Goal: Task Accomplishment & Management: Use online tool/utility

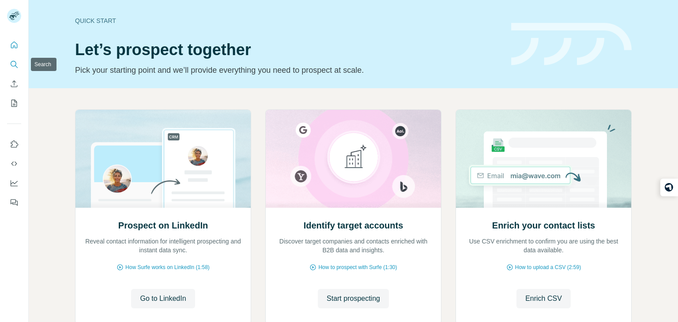
click at [18, 59] on button "Search" at bounding box center [14, 64] width 14 height 16
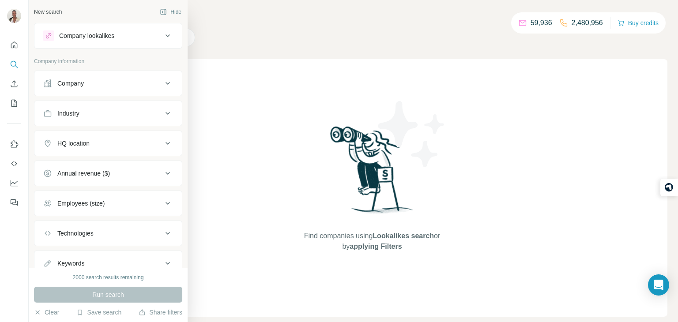
click at [65, 30] on button "Company lookalikes" at bounding box center [107, 35] width 147 height 21
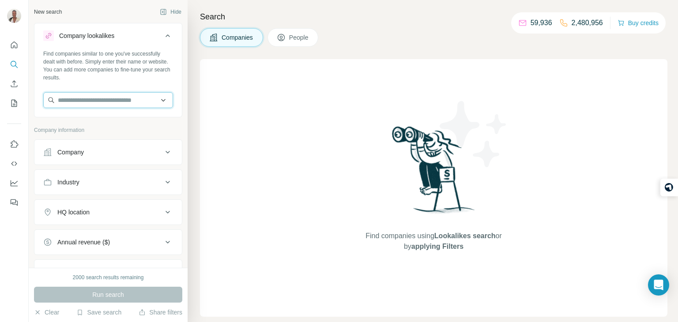
click at [81, 104] on input "text" at bounding box center [108, 100] width 130 height 16
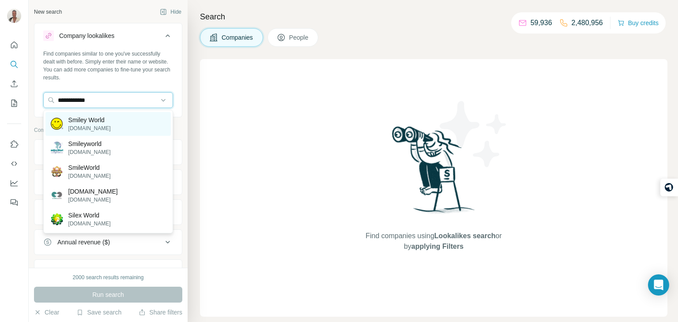
type input "**********"
click at [102, 126] on p "smileyworld.com" at bounding box center [89, 128] width 42 height 8
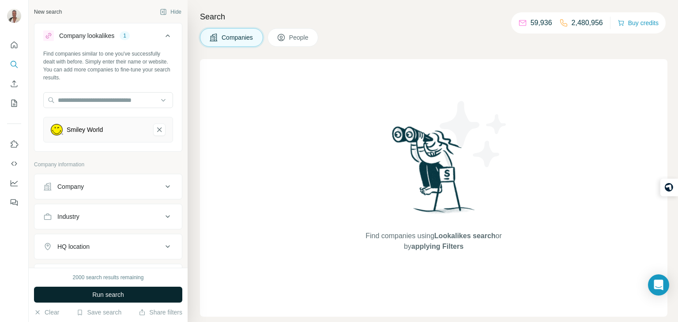
click at [92, 300] on button "Run search" at bounding box center [108, 295] width 148 height 16
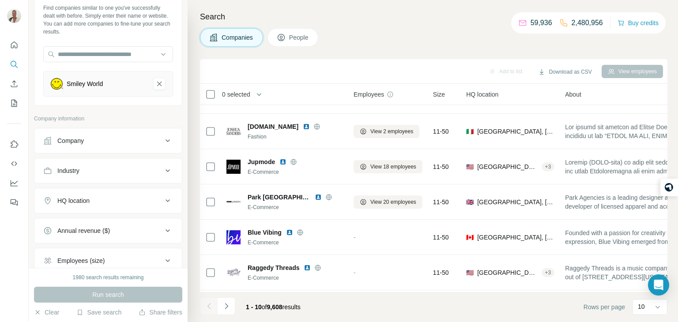
scroll to position [53, 0]
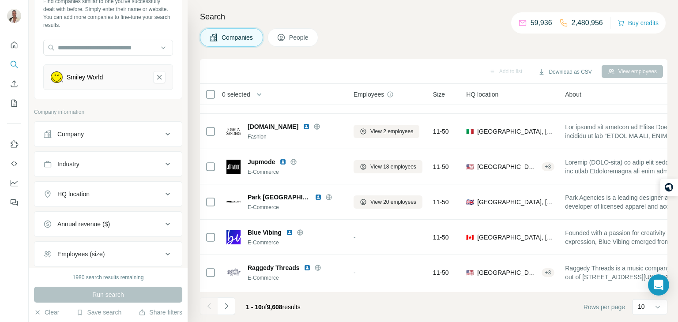
click at [123, 206] on ul "Company Industry HQ location Annual revenue ($) Employees (size) Technologies K…" at bounding box center [108, 224] width 148 height 206
click at [159, 196] on div "HQ location" at bounding box center [102, 194] width 119 height 9
click at [97, 221] on input "text" at bounding box center [108, 216] width 130 height 16
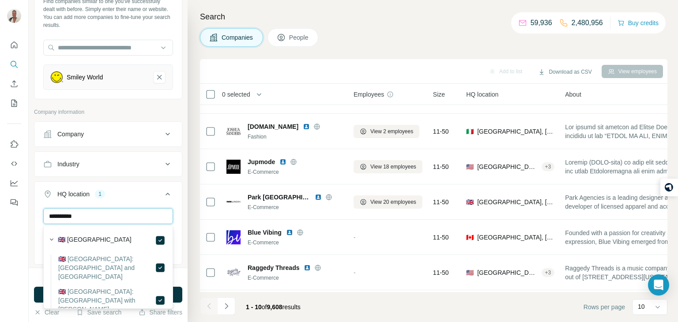
click at [138, 218] on input "**********" at bounding box center [108, 216] width 130 height 16
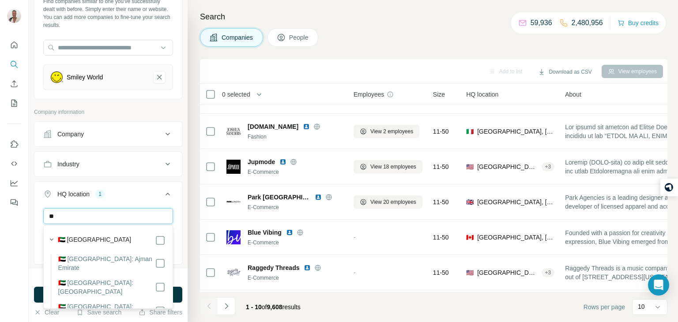
type input "*"
type input "*******"
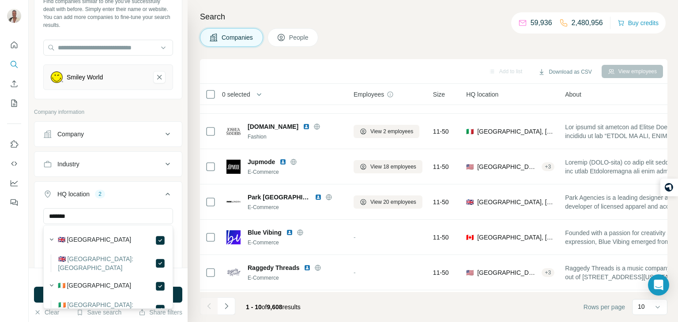
click at [162, 190] on div "HQ location 2" at bounding box center [102, 194] width 119 height 9
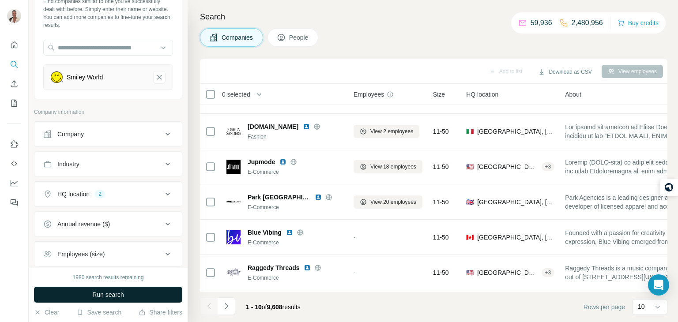
click at [123, 296] on span "Run search" at bounding box center [108, 294] width 32 height 9
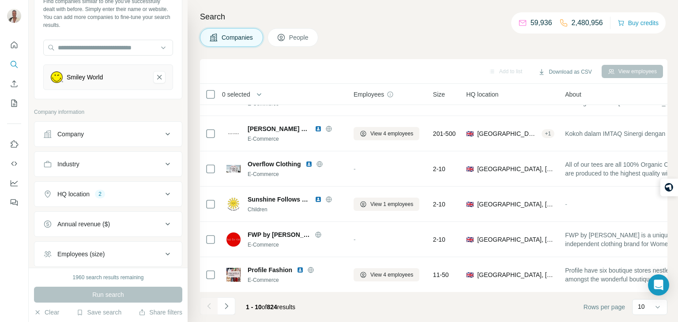
scroll to position [166, 0]
click at [222, 302] on icon "Navigate to next page" at bounding box center [226, 306] width 9 height 9
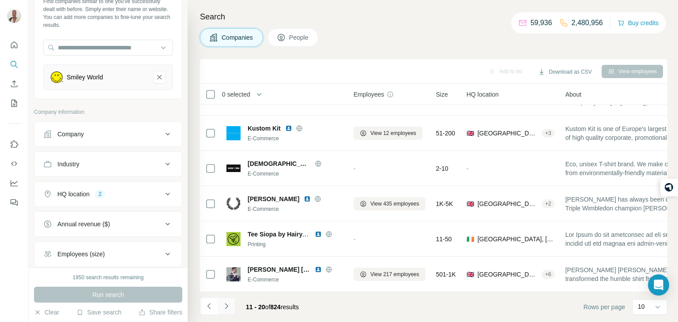
click at [222, 302] on icon "Navigate to next page" at bounding box center [226, 306] width 9 height 9
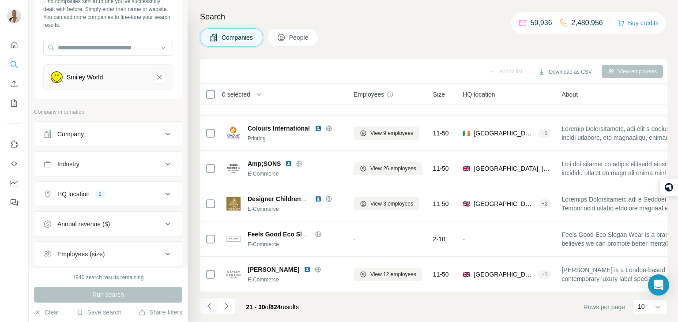
click at [212, 305] on icon "Navigate to previous page" at bounding box center [209, 306] width 9 height 9
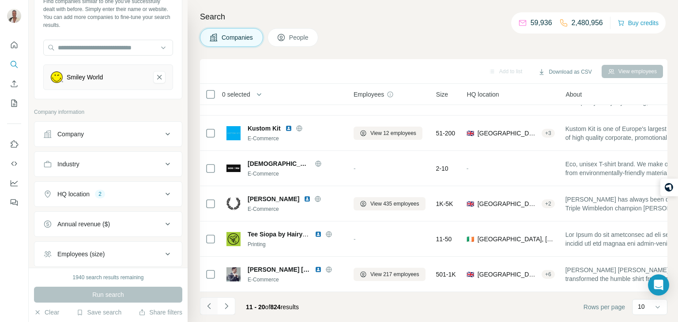
click at [212, 305] on icon "Navigate to previous page" at bounding box center [209, 306] width 9 height 9
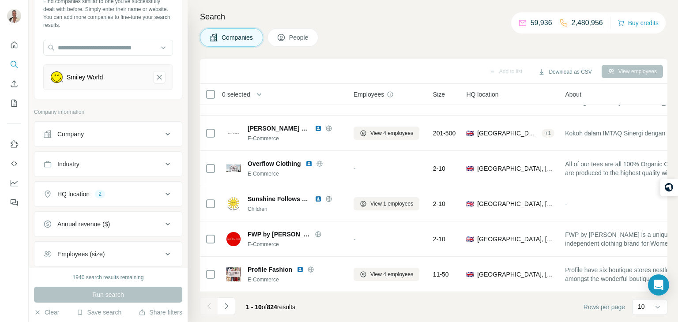
click at [212, 305] on div at bounding box center [209, 306] width 18 height 18
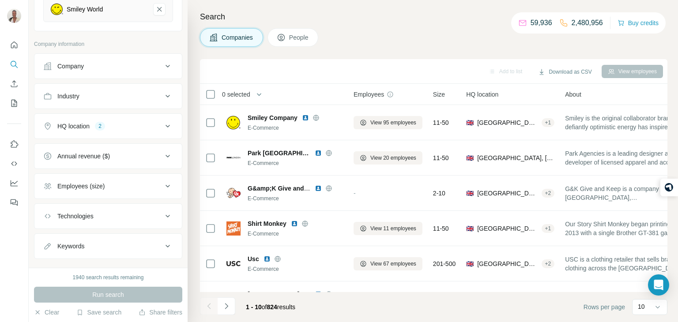
scroll to position [135, 0]
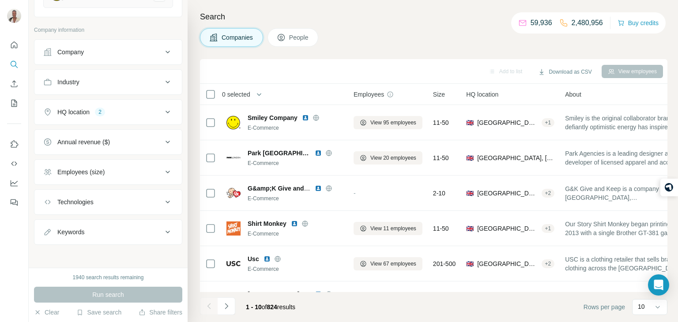
click at [117, 204] on div "Technologies" at bounding box center [102, 202] width 119 height 9
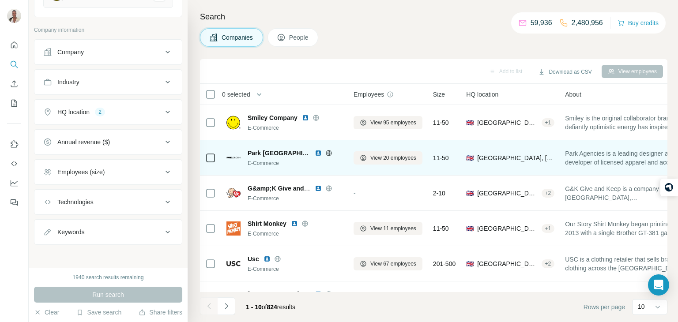
click at [325, 150] on icon at bounding box center [328, 153] width 7 height 7
click at [380, 159] on span "View 20 employees" at bounding box center [393, 158] width 46 height 8
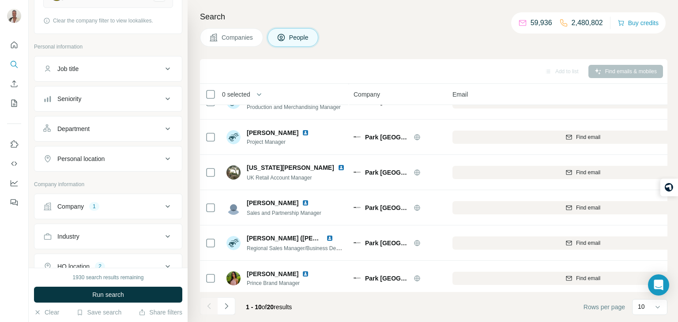
scroll to position [166, 6]
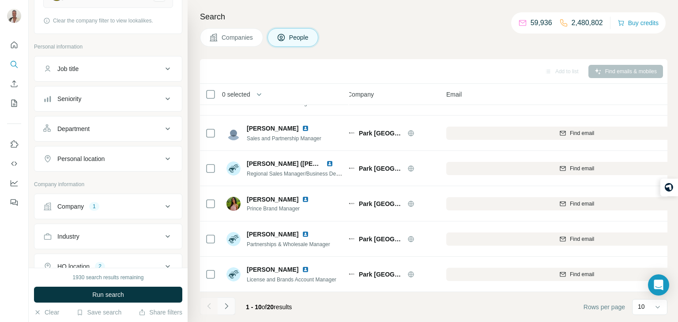
click at [232, 297] on button "Navigate to next page" at bounding box center [227, 306] width 18 height 18
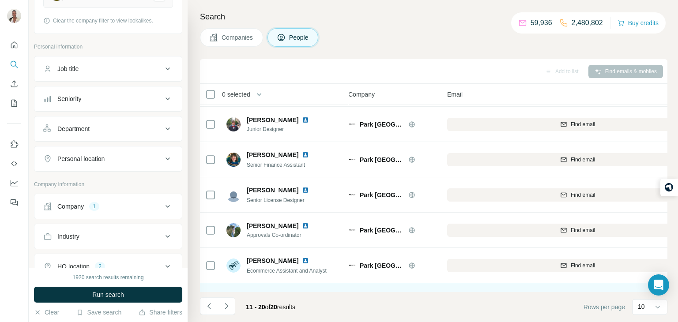
scroll to position [166, 5]
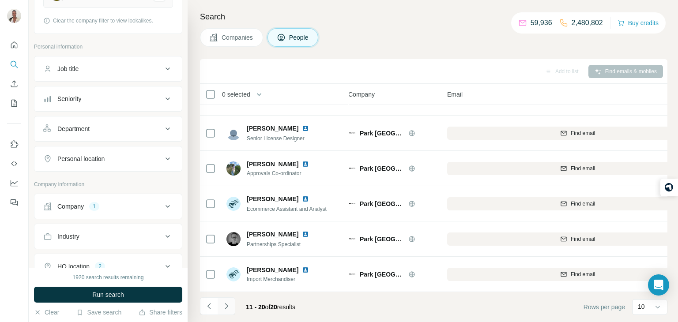
click at [230, 311] on button "Navigate to next page" at bounding box center [227, 306] width 18 height 18
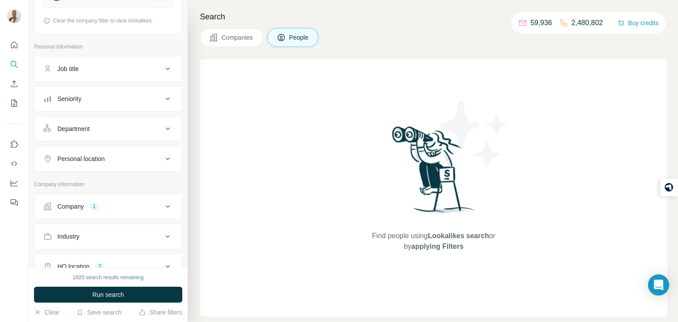
click at [239, 37] on span "Companies" at bounding box center [238, 37] width 32 height 9
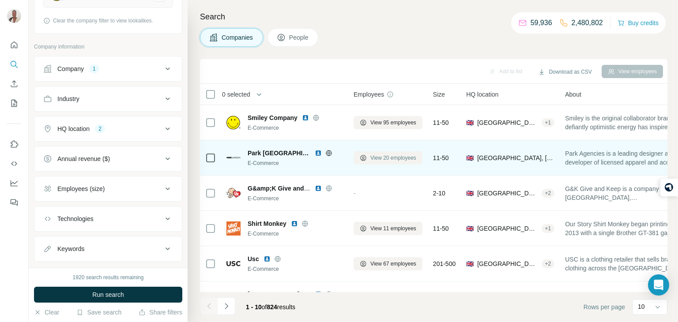
click at [368, 159] on button "View 20 employees" at bounding box center [388, 157] width 69 height 13
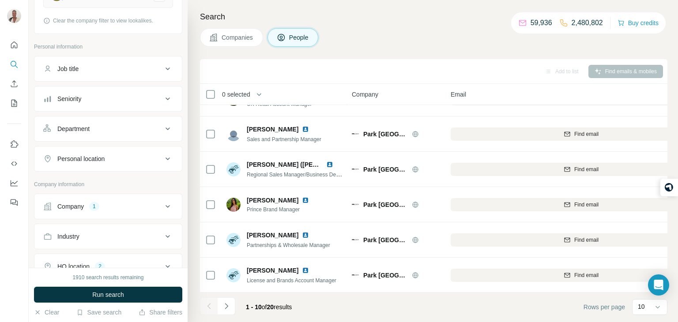
scroll to position [166, 2]
click at [225, 306] on icon "Navigate to next page" at bounding box center [226, 306] width 9 height 9
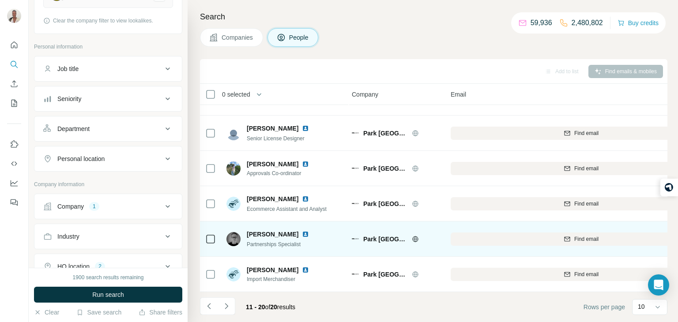
click at [397, 236] on span "Park London" at bounding box center [385, 239] width 44 height 9
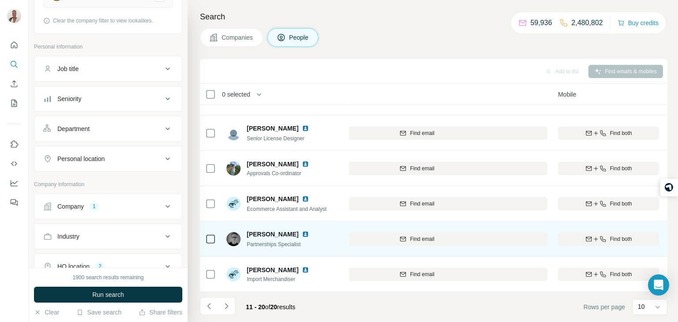
scroll to position [166, 196]
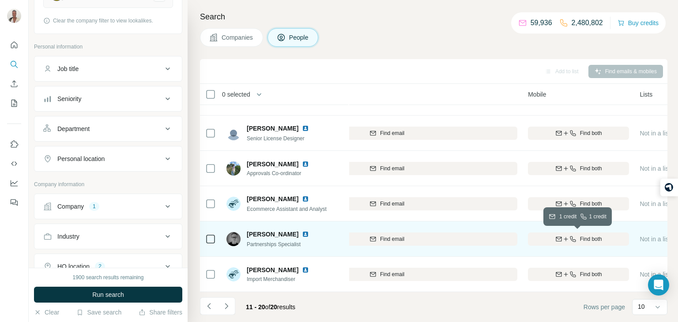
click at [587, 243] on button "Find both" at bounding box center [578, 239] width 101 height 13
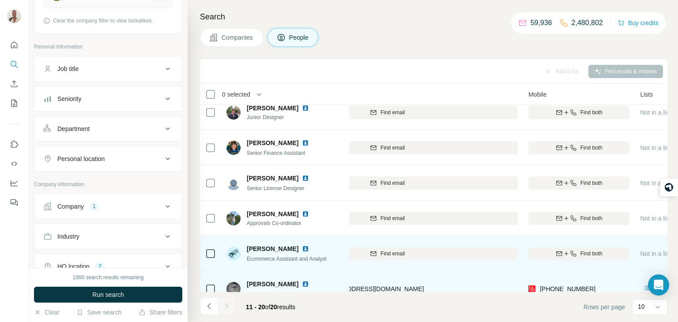
scroll to position [166, 196]
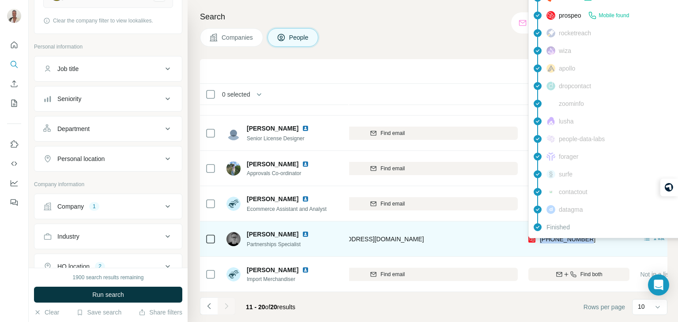
drag, startPoint x: 606, startPoint y: 240, endPoint x: 538, endPoint y: 240, distance: 68.0
click at [538, 240] on div "+447976970383" at bounding box center [578, 239] width 101 height 24
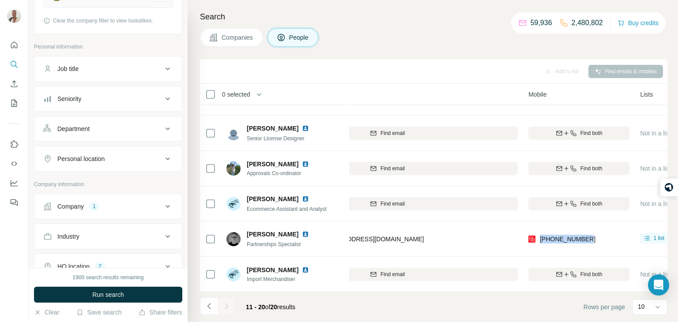
click at [344, 67] on div "Add to list Find emails & mobiles" at bounding box center [433, 71] width 459 height 15
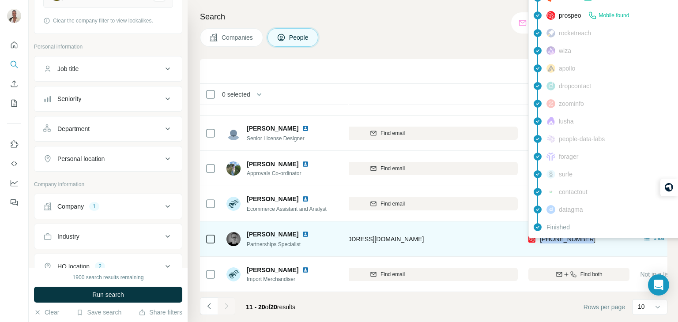
drag, startPoint x: 598, startPoint y: 239, endPoint x: 539, endPoint y: 241, distance: 58.7
click at [539, 241] on div "+447976970383" at bounding box center [578, 239] width 101 height 24
copy span "+447976970383"
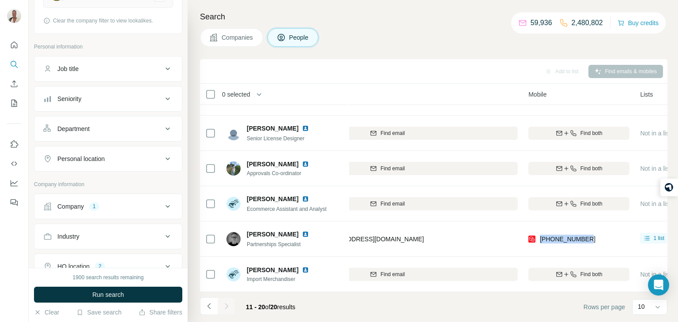
click at [247, 43] on button "Companies" at bounding box center [231, 37] width 63 height 19
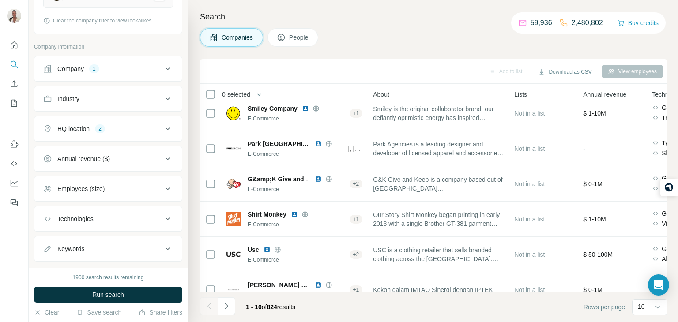
scroll to position [0, 191]
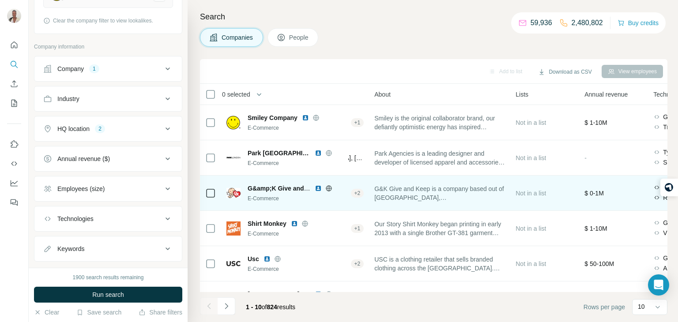
click at [356, 194] on div "+ 2" at bounding box center [357, 193] width 13 height 8
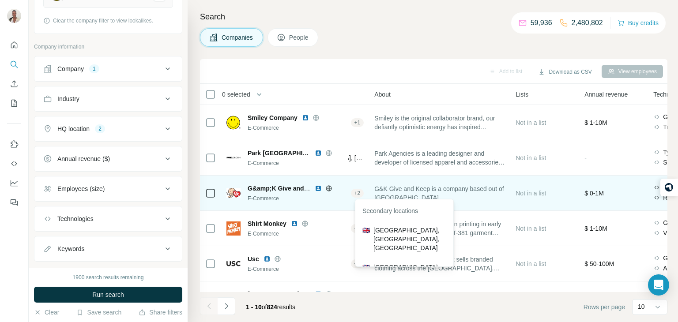
click at [216, 193] on td at bounding box center [210, 193] width 21 height 35
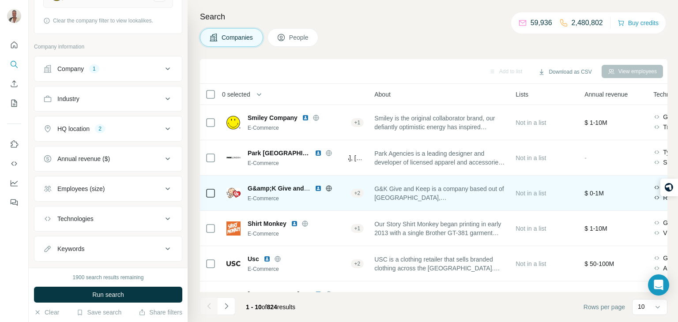
click at [215, 193] on icon at bounding box center [210, 193] width 11 height 11
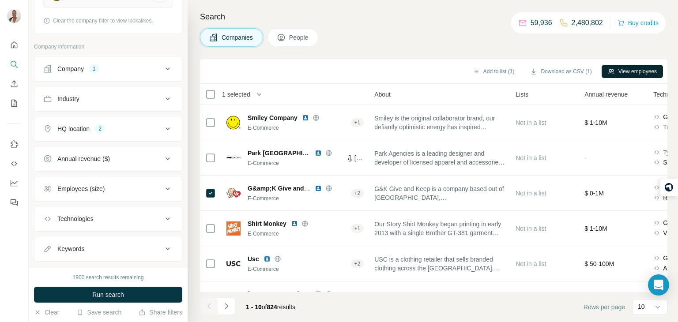
click at [632, 67] on button "View employees" at bounding box center [632, 71] width 61 height 13
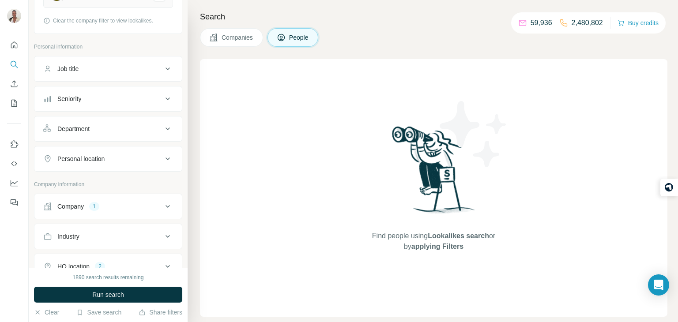
click at [237, 35] on span "Companies" at bounding box center [238, 37] width 32 height 9
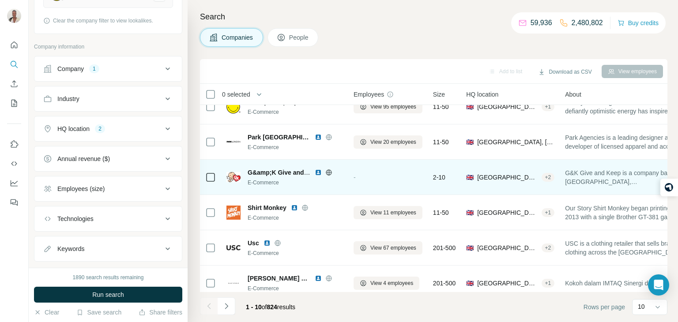
scroll to position [15, 0]
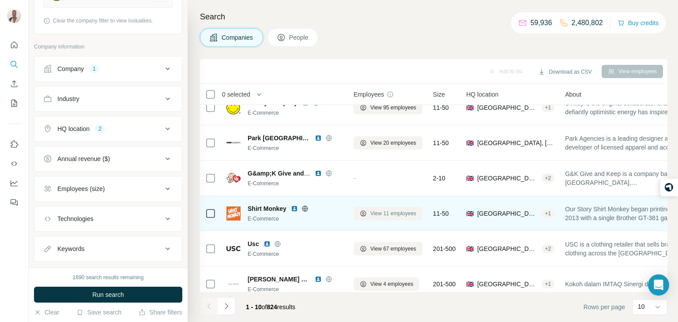
click at [372, 217] on span "View 11 employees" at bounding box center [393, 214] width 46 height 8
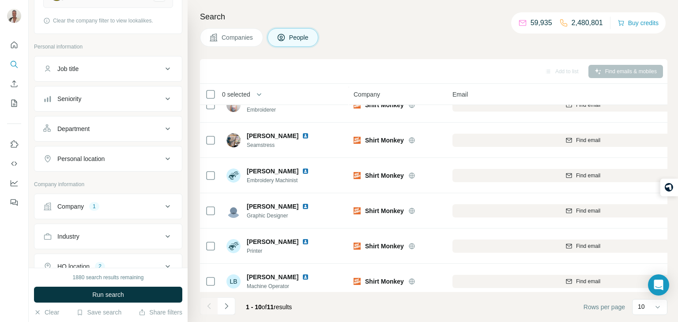
scroll to position [166, 0]
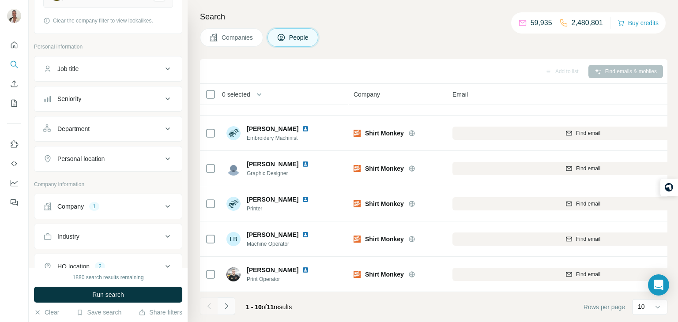
click at [230, 304] on icon "Navigate to next page" at bounding box center [226, 306] width 9 height 9
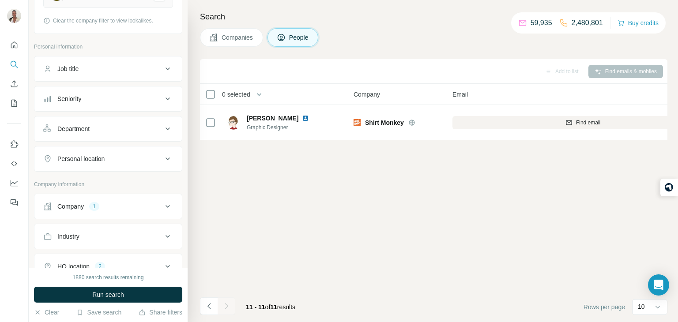
scroll to position [0, 0]
click at [213, 307] on icon "Navigate to previous page" at bounding box center [209, 306] width 9 height 9
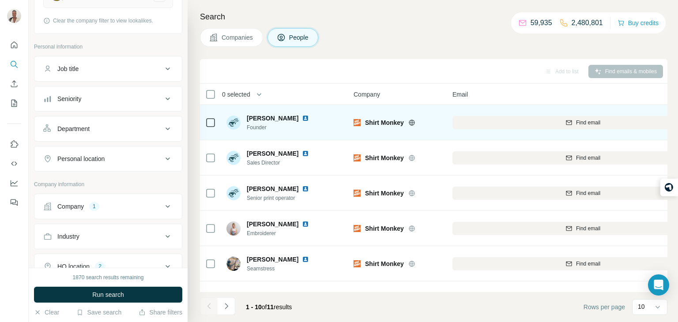
click at [411, 120] on icon at bounding box center [412, 123] width 6 height 6
click at [436, 116] on div "Shirt Monkey" at bounding box center [398, 122] width 88 height 24
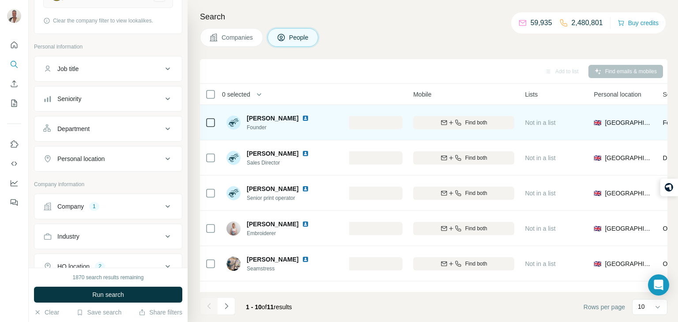
scroll to position [0, 353]
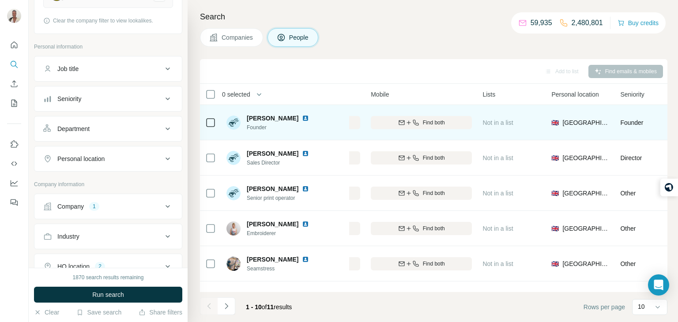
click at [302, 117] on img at bounding box center [305, 118] width 7 height 7
click at [396, 117] on button "Find both" at bounding box center [421, 122] width 101 height 13
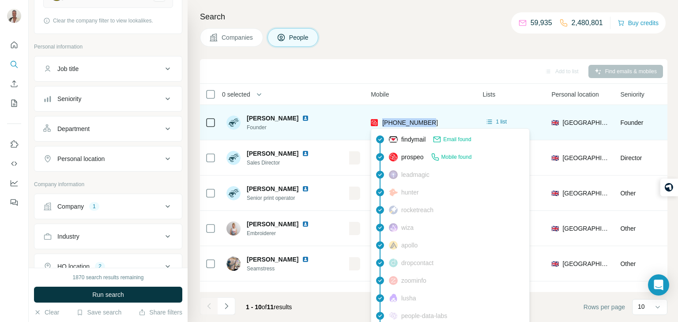
drag, startPoint x: 446, startPoint y: 119, endPoint x: 383, endPoint y: 122, distance: 62.7
click at [383, 122] on div "+447713248923" at bounding box center [421, 122] width 101 height 24
copy span "+447713248923"
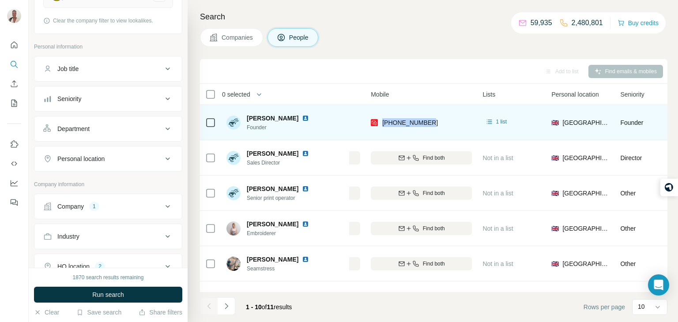
click at [438, 120] on div "+447713248923" at bounding box center [421, 122] width 101 height 24
drag, startPoint x: 446, startPoint y: 124, endPoint x: 380, endPoint y: 109, distance: 67.0
click at [380, 109] on td "+447713248923" at bounding box center [421, 122] width 112 height 35
copy span "+447713248923"
click at [437, 115] on div "+447713248923" at bounding box center [421, 122] width 101 height 24
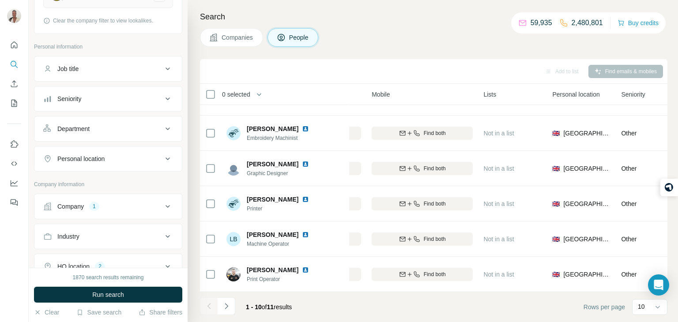
scroll to position [165, 352]
click at [227, 304] on icon "Navigate to next page" at bounding box center [226, 306] width 9 height 9
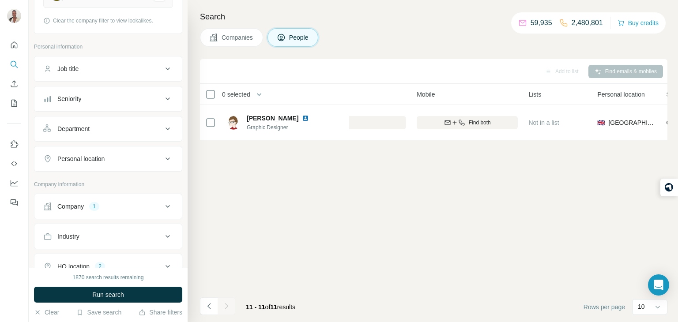
scroll to position [0, 307]
click at [206, 304] on icon "Navigate to previous page" at bounding box center [209, 306] width 9 height 9
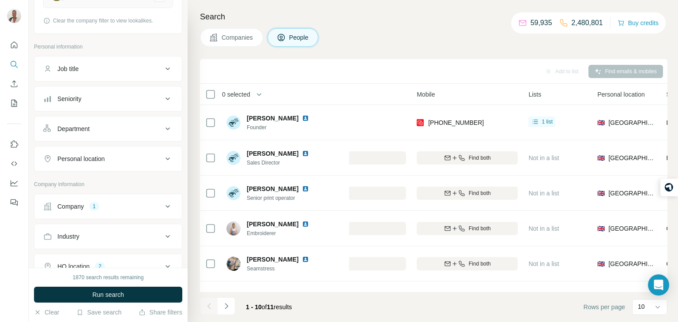
scroll to position [2, 307]
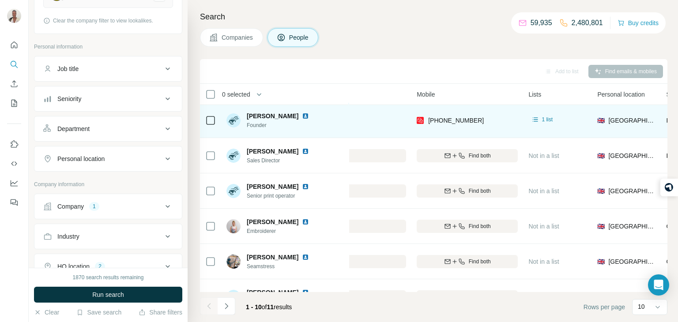
click at [389, 122] on div "simonsnicholas@shirtmonkey.co.uk" at bounding box center [275, 120] width 261 height 24
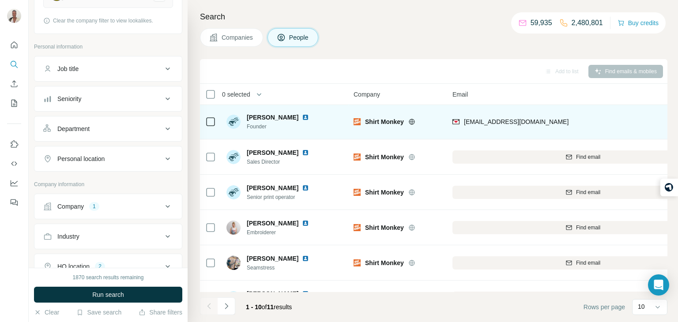
scroll to position [0, 0]
drag, startPoint x: 590, startPoint y: 124, endPoint x: 464, endPoint y: 114, distance: 125.8
click at [464, 114] on div "simonsnicholas@shirtmonkey.co.uk" at bounding box center [582, 122] width 261 height 24
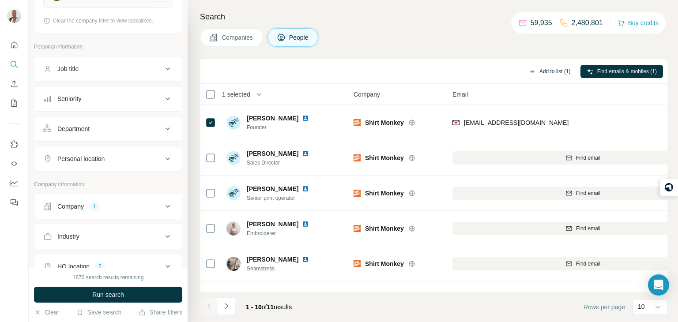
click at [536, 71] on button "Add to list (1)" at bounding box center [550, 71] width 54 height 13
click at [539, 72] on button "Add to list (1)" at bounding box center [550, 71] width 54 height 13
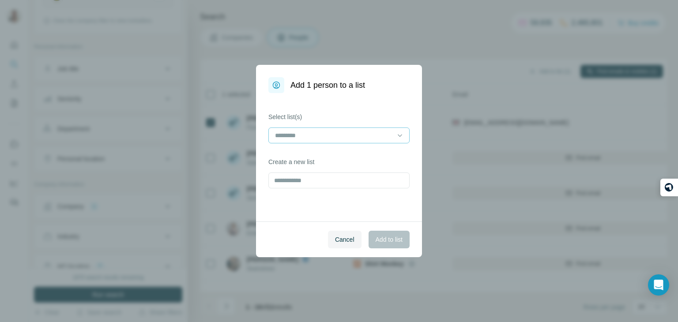
click at [366, 128] on div at bounding box center [333, 135] width 119 height 15
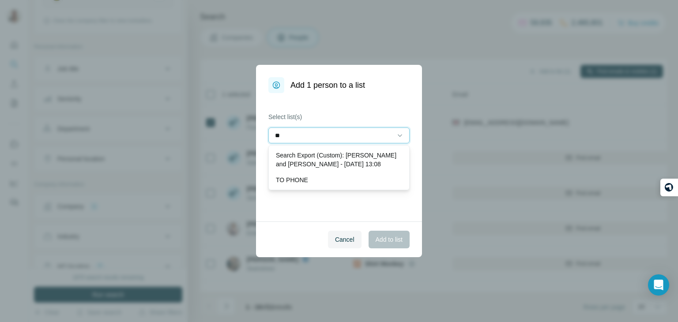
type input "***"
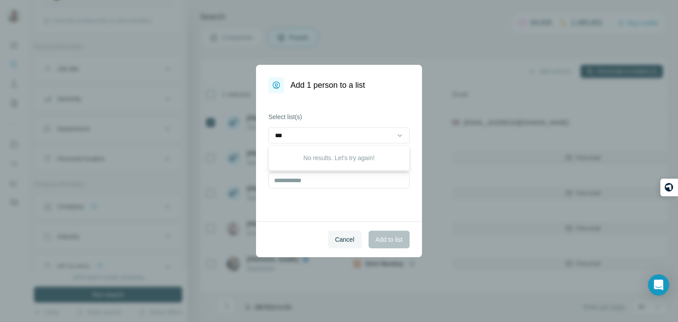
click at [345, 192] on div "Select list(s) *** Create a new list" at bounding box center [339, 157] width 166 height 128
click at [343, 182] on input "text" at bounding box center [338, 181] width 141 height 16
type input "*"
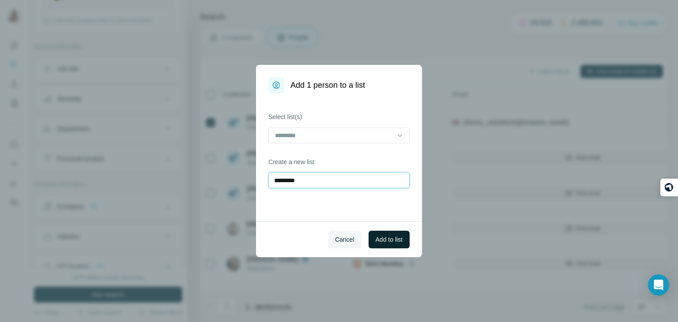
type input "*********"
click at [376, 247] on button "Add to list" at bounding box center [389, 240] width 41 height 18
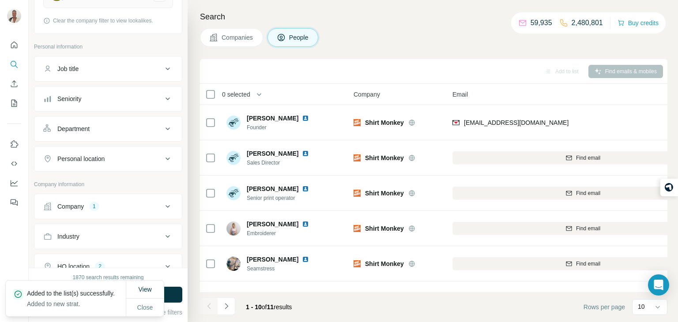
click at [229, 40] on span "Companies" at bounding box center [238, 37] width 32 height 9
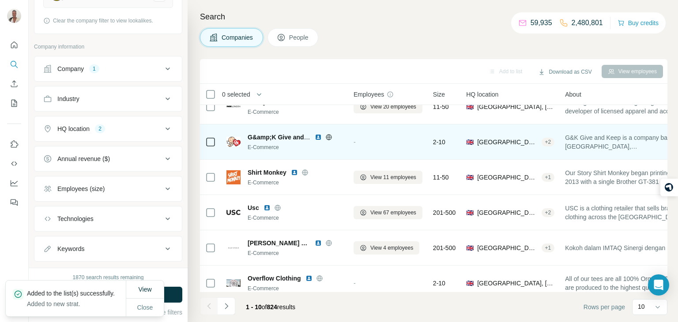
scroll to position [53, 0]
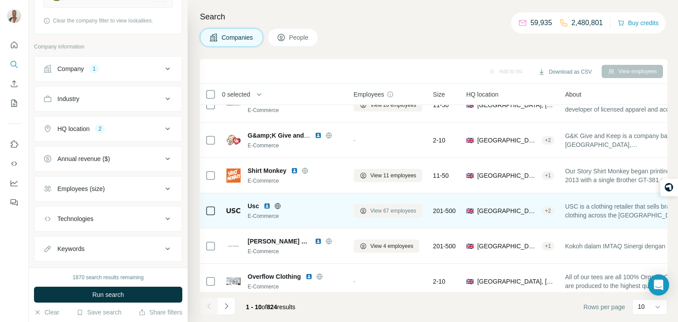
click at [396, 210] on span "View 67 employees" at bounding box center [393, 211] width 46 height 8
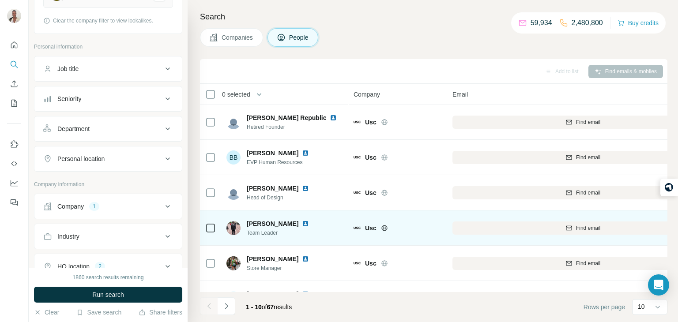
scroll to position [0, 5]
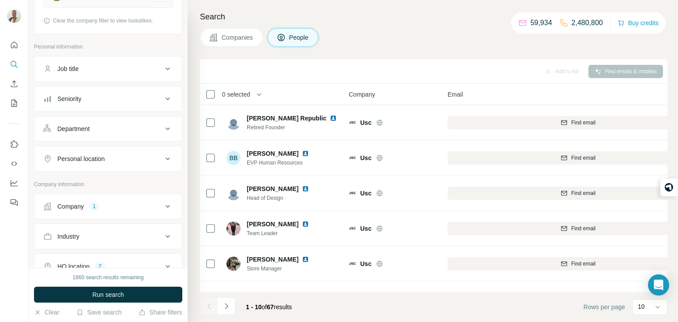
click at [234, 40] on span "Companies" at bounding box center [238, 37] width 32 height 9
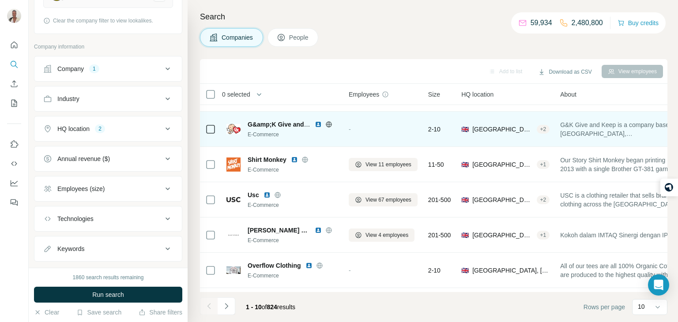
scroll to position [65, 4]
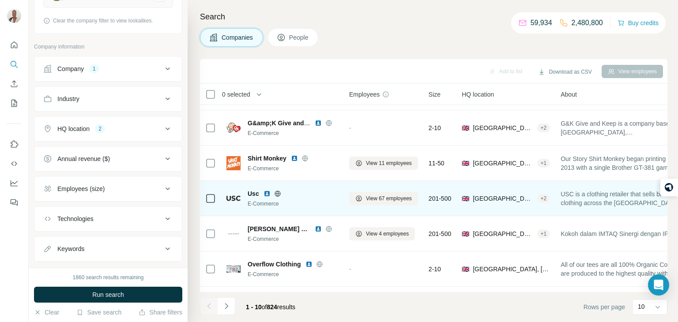
click at [279, 190] on icon at bounding box center [277, 193] width 7 height 7
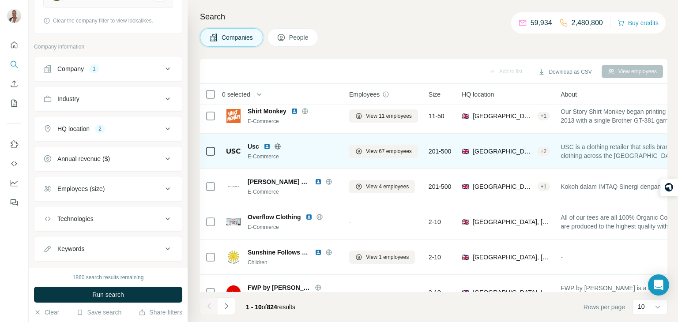
scroll to position [115, 4]
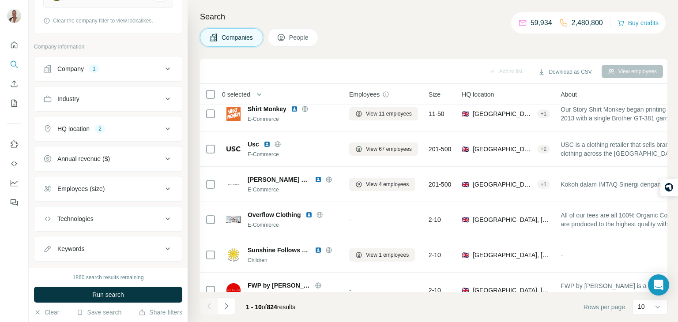
click at [145, 190] on div "Employees (size)" at bounding box center [102, 188] width 119 height 9
click at [53, 241] on icon at bounding box center [48, 241] width 11 height 11
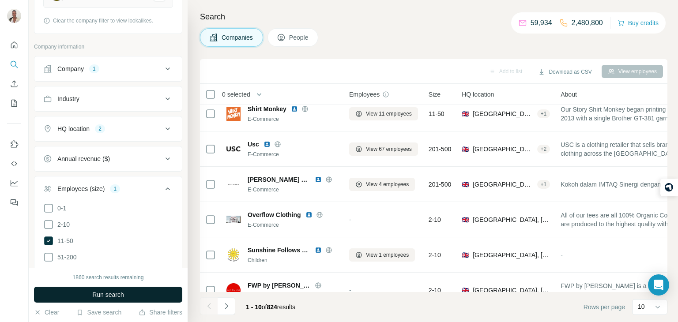
click at [67, 289] on button "Run search" at bounding box center [108, 295] width 148 height 16
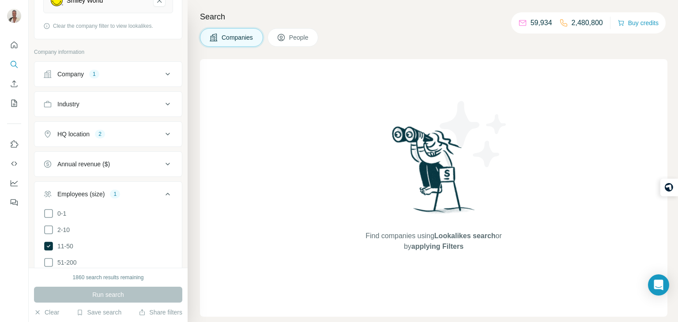
scroll to position [152, 0]
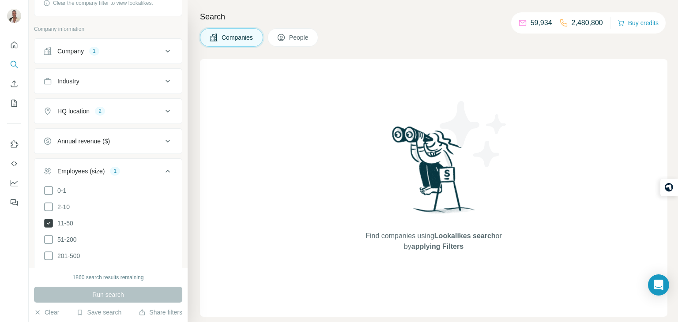
click at [49, 220] on icon at bounding box center [48, 223] width 9 height 9
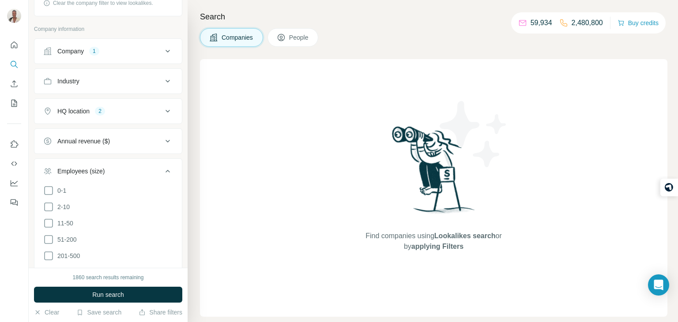
click at [98, 302] on div "1860 search results remaining Run search Clear Save search Share filters" at bounding box center [108, 295] width 159 height 54
click at [96, 293] on span "Run search" at bounding box center [108, 294] width 32 height 9
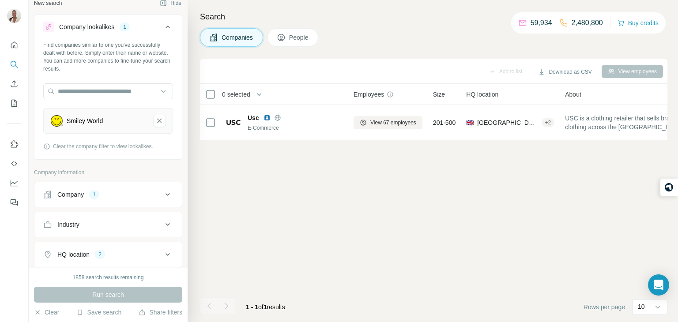
scroll to position [9, 0]
click at [170, 198] on icon at bounding box center [167, 194] width 11 height 11
click at [62, 250] on icon "button" at bounding box center [60, 251] width 7 height 7
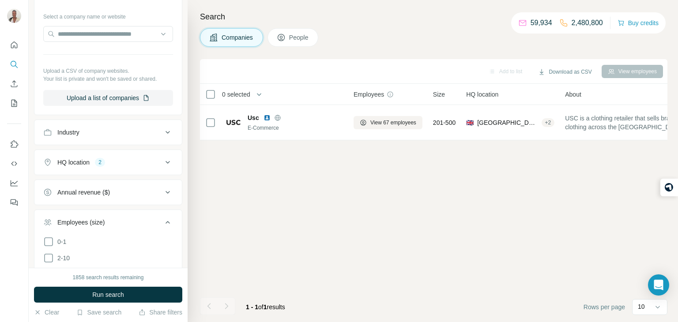
scroll to position [230, 0]
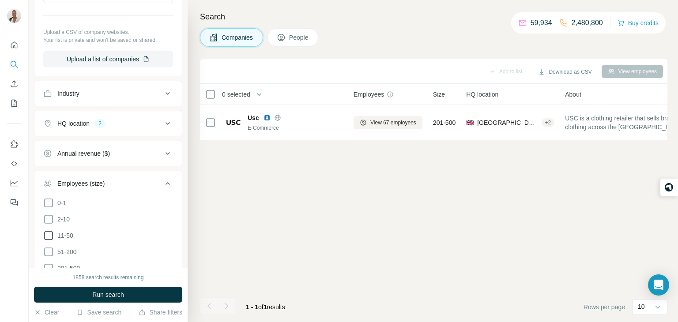
click at [49, 234] on icon at bounding box center [48, 235] width 11 height 11
click at [86, 295] on button "Run search" at bounding box center [108, 295] width 148 height 16
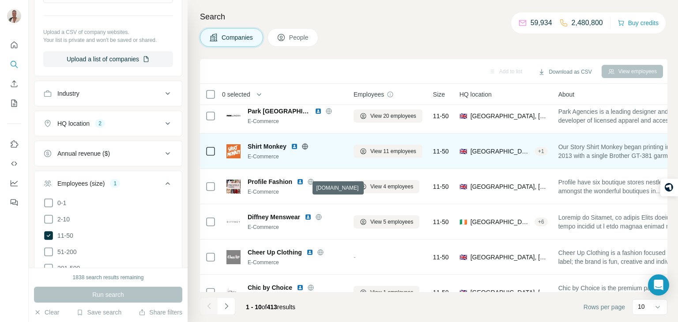
scroll to position [41, 0]
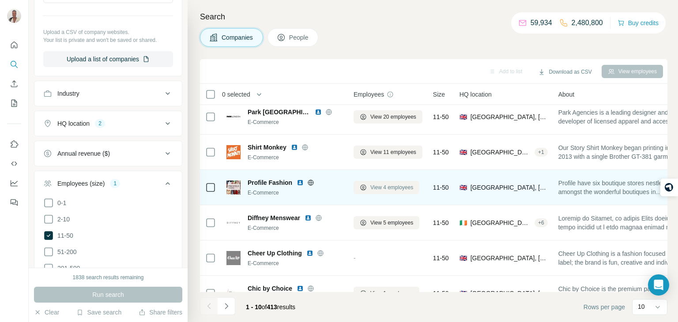
click at [390, 192] on button "View 4 employees" at bounding box center [387, 187] width 66 height 13
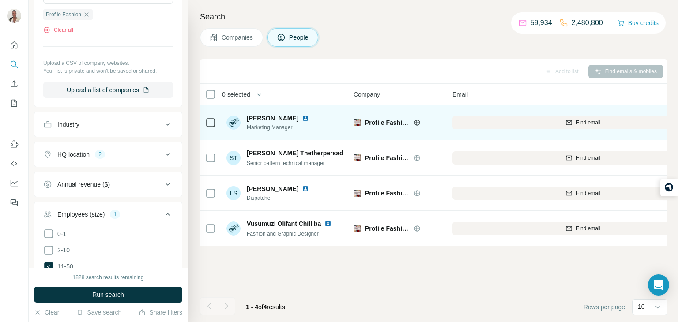
click at [420, 124] on icon at bounding box center [417, 122] width 7 height 7
click at [433, 120] on div at bounding box center [428, 122] width 28 height 7
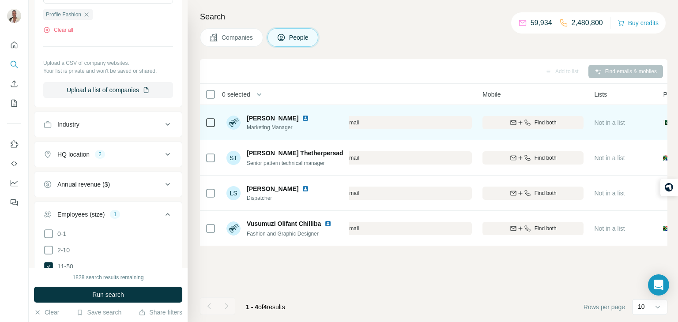
scroll to position [0, 282]
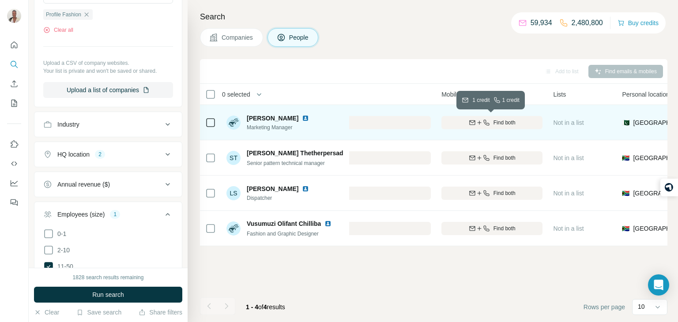
click at [516, 122] on div "Find both" at bounding box center [491, 123] width 101 height 8
click at [225, 35] on span "Companies" at bounding box center [238, 37] width 32 height 9
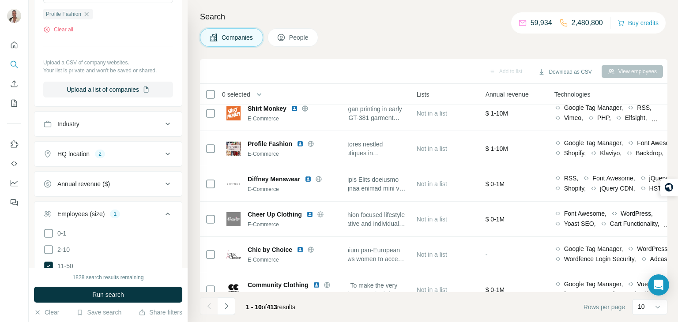
scroll to position [80, 283]
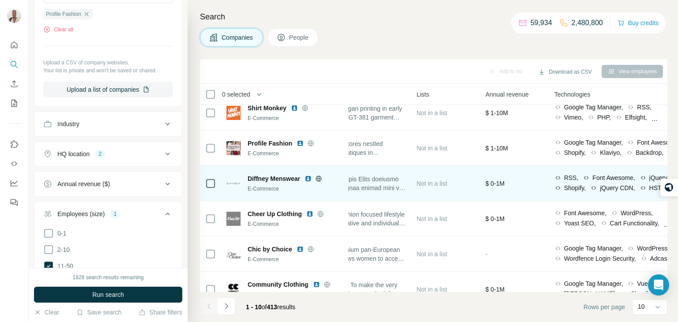
click at [319, 176] on icon at bounding box center [319, 179] width 6 height 6
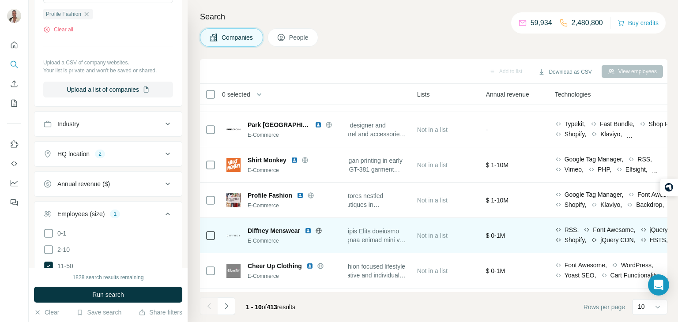
scroll to position [30, 282]
click at [383, 222] on div at bounding box center [341, 234] width 131 height 24
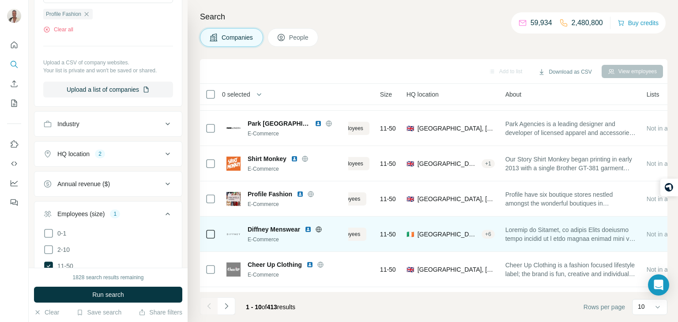
scroll to position [30, 0]
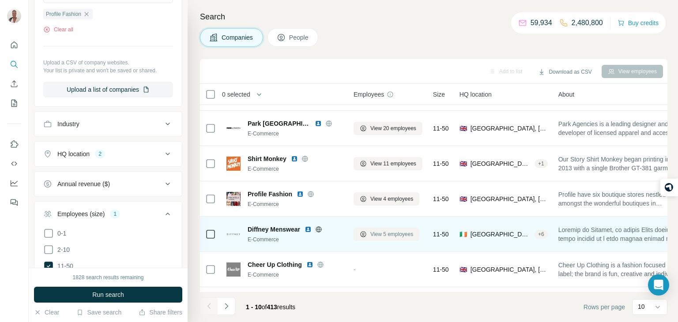
click at [378, 233] on span "View 5 employees" at bounding box center [391, 234] width 43 height 8
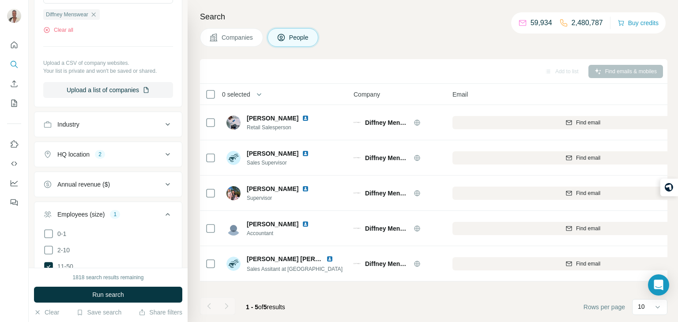
click at [237, 36] on span "Companies" at bounding box center [238, 37] width 32 height 9
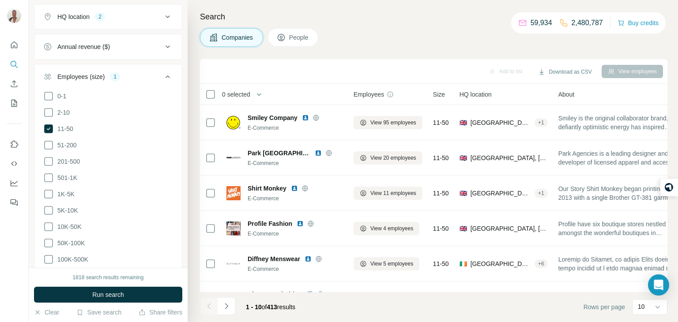
scroll to position [247, 0]
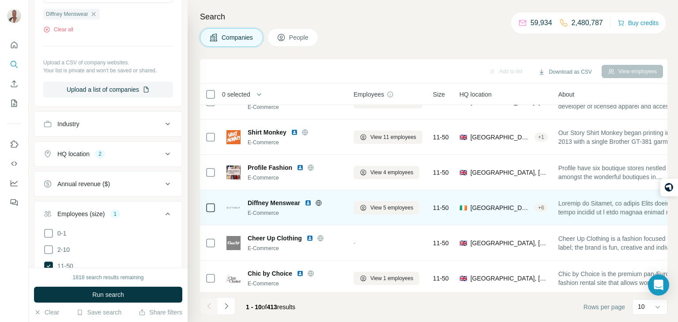
scroll to position [56, 0]
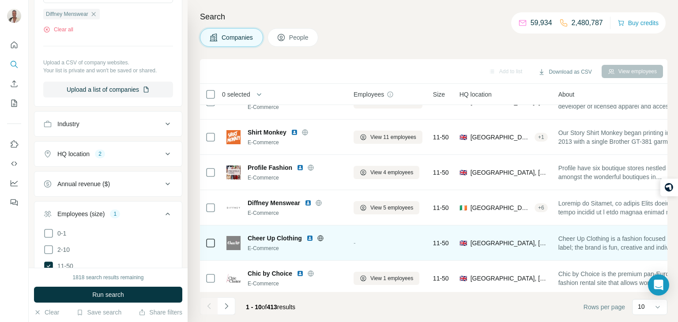
click at [397, 235] on div "-" at bounding box center [388, 243] width 69 height 24
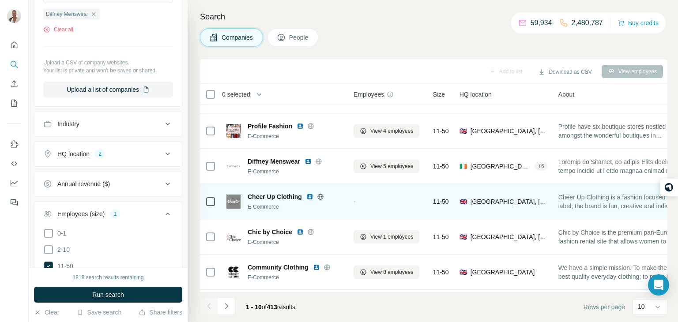
scroll to position [98, 0]
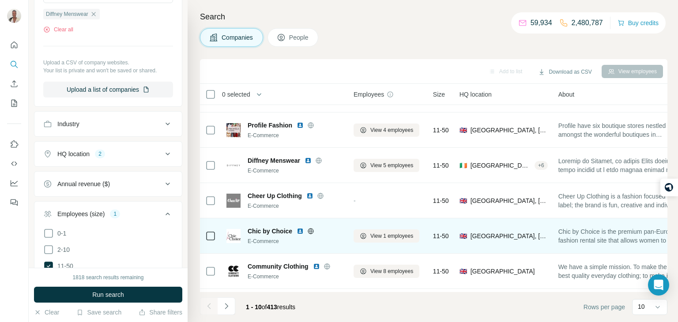
click at [589, 244] on span "Chic by Choice is the premium pan-European fashion rental site that allows wome…" at bounding box center [623, 236] width 131 height 18
click at [368, 235] on button "View 1 employees" at bounding box center [387, 236] width 66 height 13
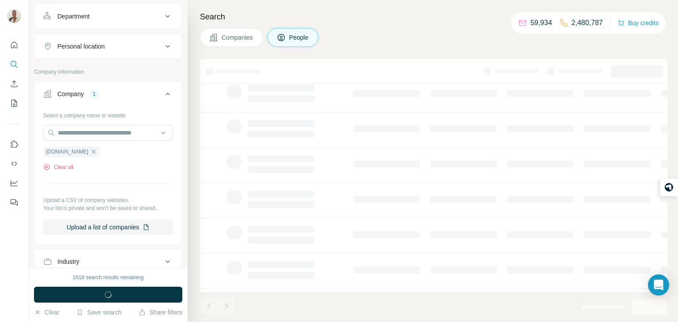
scroll to position [384, 0]
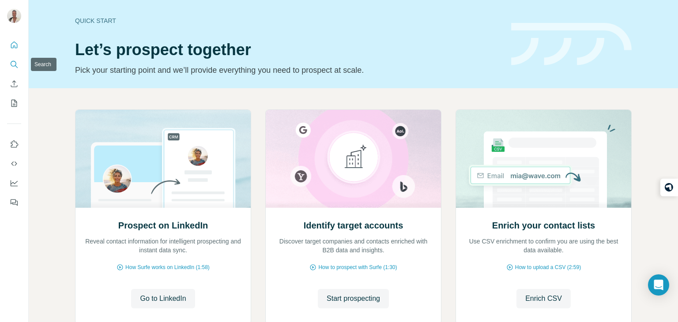
click at [17, 58] on button "Search" at bounding box center [14, 64] width 14 height 16
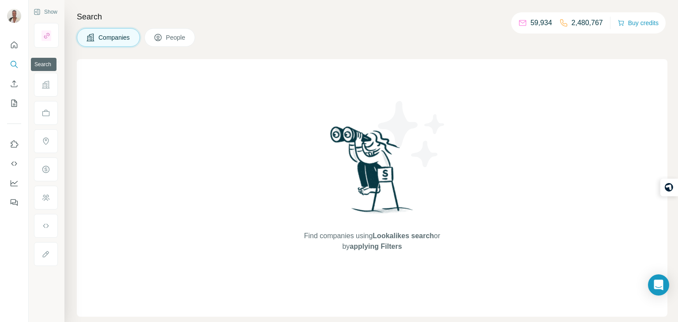
click at [15, 68] on icon "Search" at bounding box center [14, 64] width 9 height 9
click at [124, 38] on span "Companies" at bounding box center [114, 37] width 32 height 9
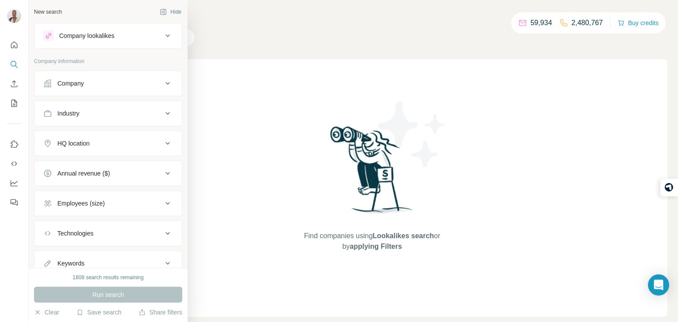
click at [92, 38] on div "Company lookalikes" at bounding box center [86, 35] width 55 height 9
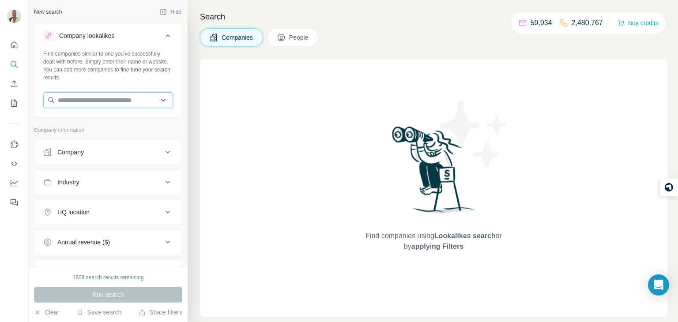
click at [99, 96] on input "text" at bounding box center [108, 100] width 130 height 16
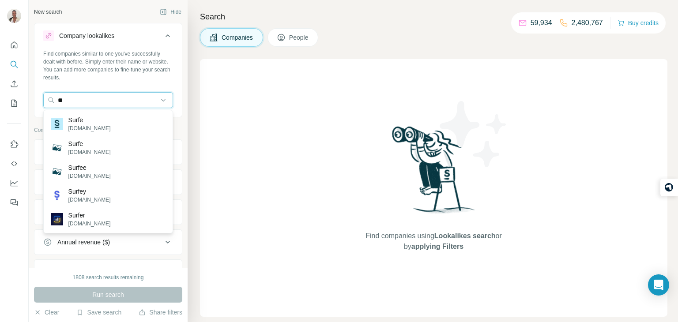
type input "*"
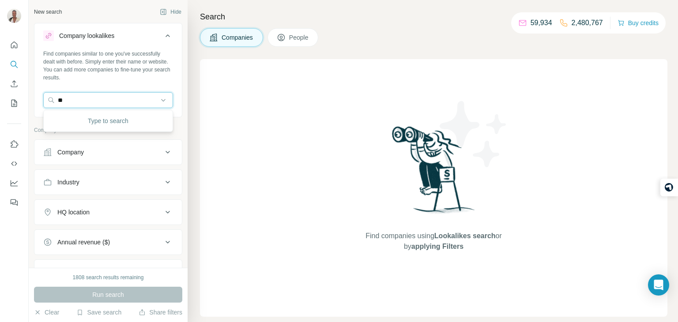
type input "*"
type input "**********"
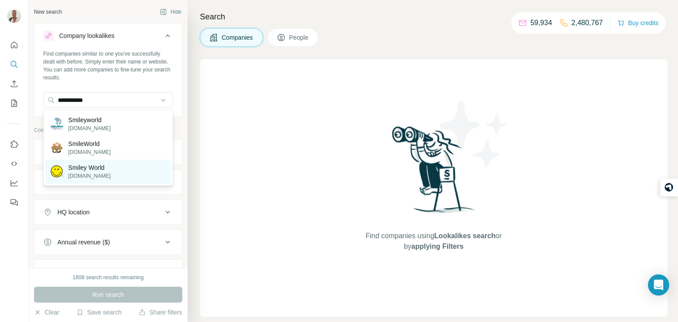
click at [100, 169] on p "Smiley World" at bounding box center [89, 167] width 42 height 9
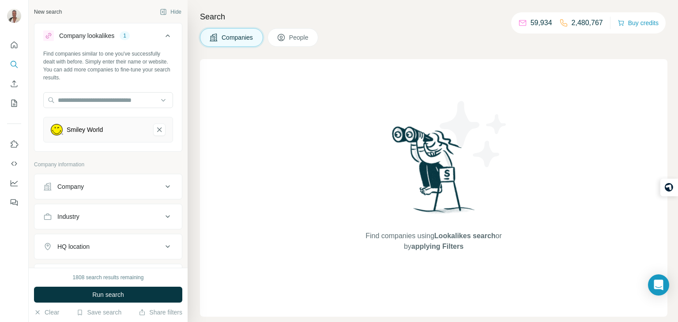
click at [94, 176] on button "Company" at bounding box center [107, 186] width 147 height 21
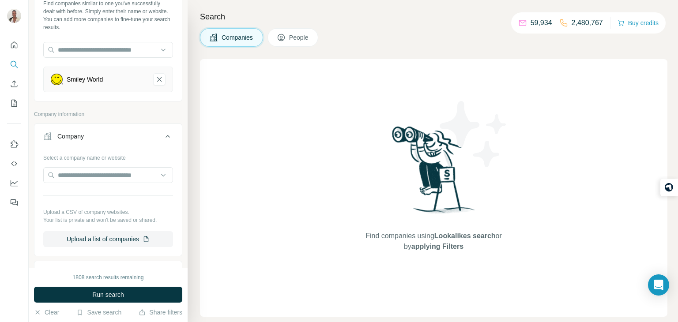
scroll to position [49, 0]
click at [110, 179] on input "text" at bounding box center [108, 176] width 130 height 16
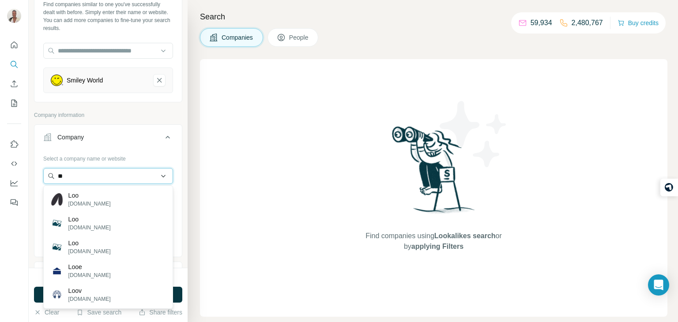
type input "*"
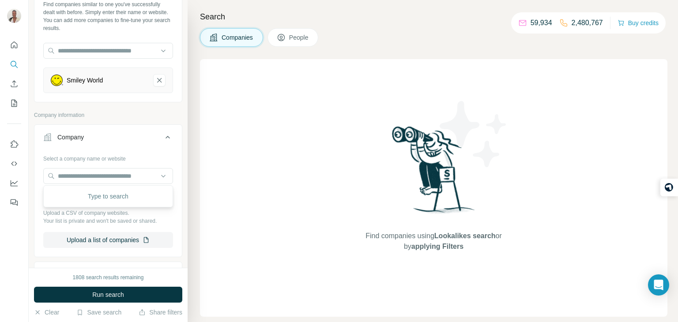
click at [170, 138] on icon at bounding box center [167, 137] width 11 height 11
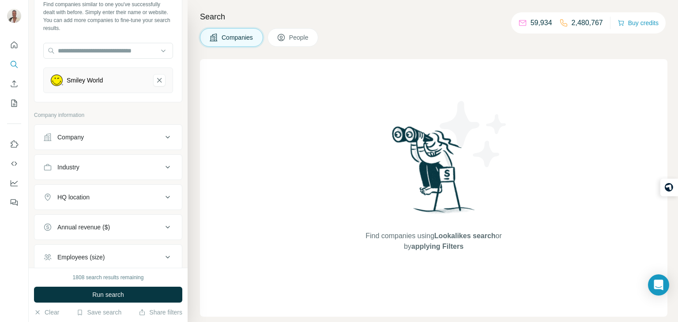
scroll to position [135, 0]
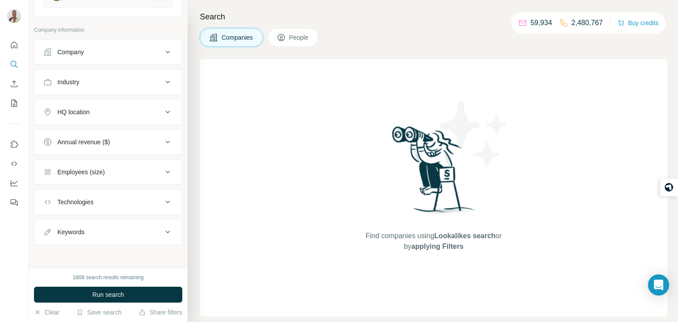
click at [150, 170] on div "Employees (size)" at bounding box center [102, 172] width 119 height 9
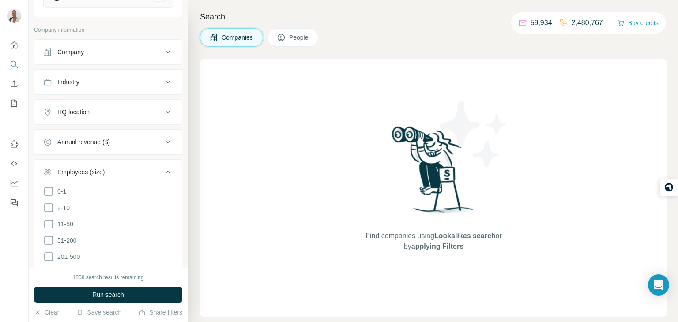
click at [150, 170] on div "Employees (size)" at bounding box center [102, 172] width 119 height 9
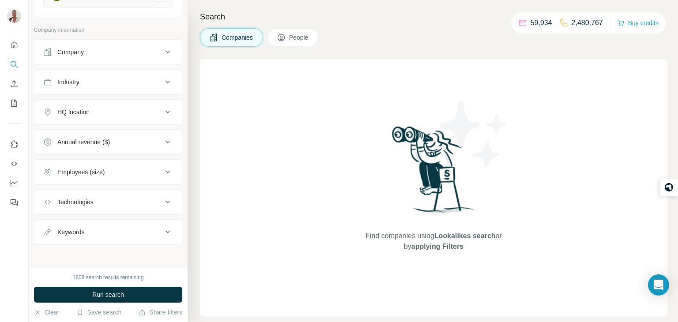
click at [121, 108] on div "HQ location" at bounding box center [102, 112] width 119 height 9
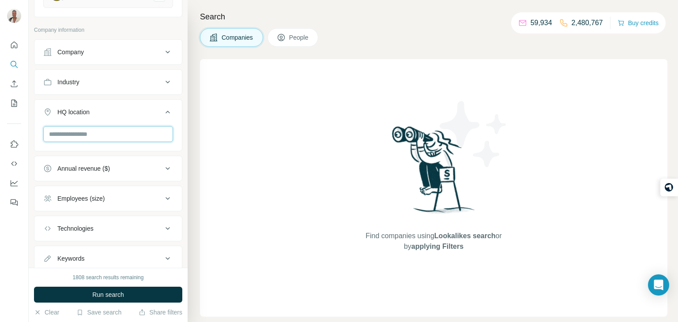
click at [109, 126] on input "text" at bounding box center [108, 134] width 130 height 16
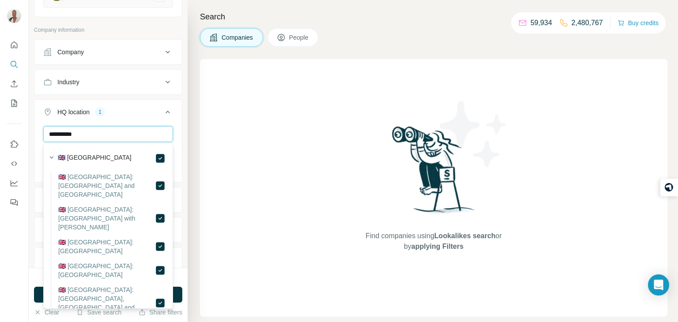
click at [133, 138] on input "**********" at bounding box center [108, 134] width 130 height 16
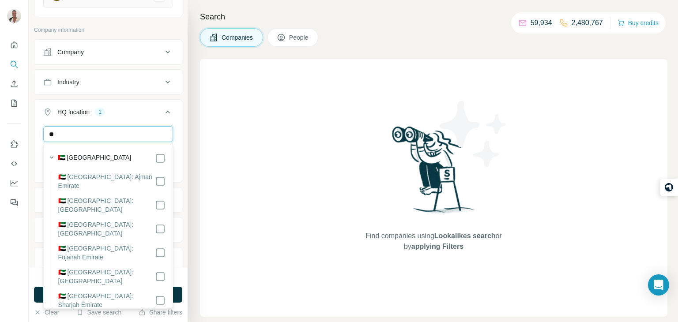
type input "*"
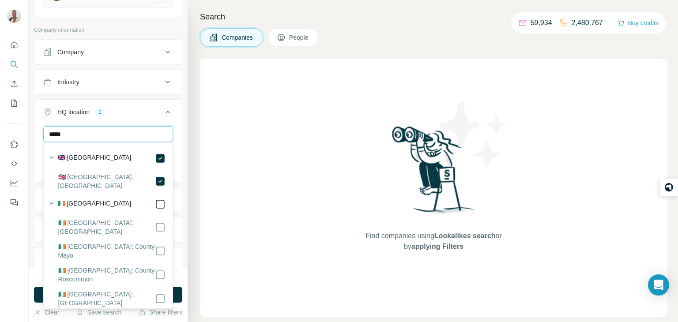
type input "*****"
click at [166, 117] on button "HQ location 2" at bounding box center [107, 114] width 147 height 25
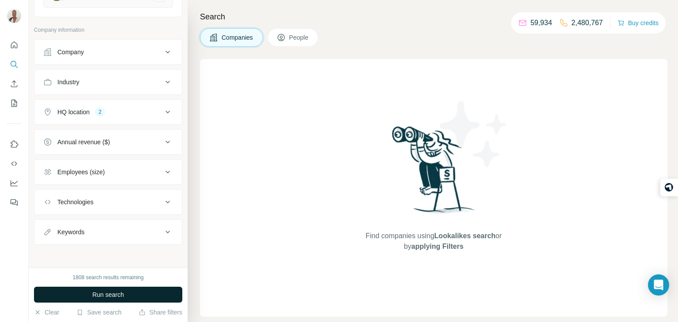
click at [87, 298] on button "Run search" at bounding box center [108, 295] width 148 height 16
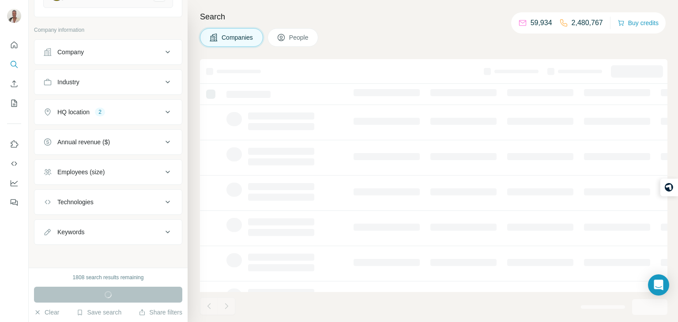
click at [138, 166] on button "Employees (size)" at bounding box center [107, 172] width 147 height 21
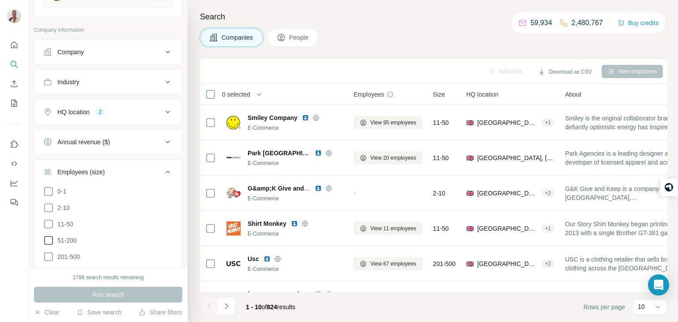
click at [52, 237] on icon at bounding box center [48, 240] width 9 height 9
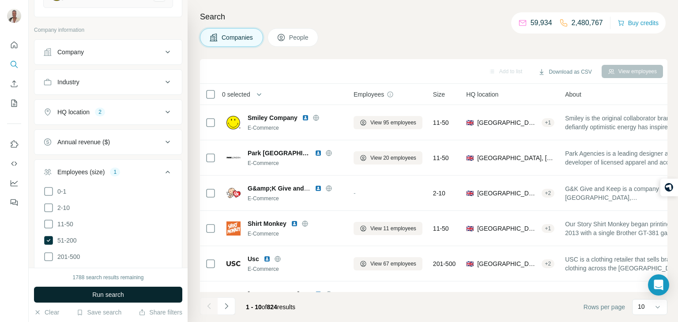
click at [100, 294] on span "Run search" at bounding box center [108, 294] width 32 height 9
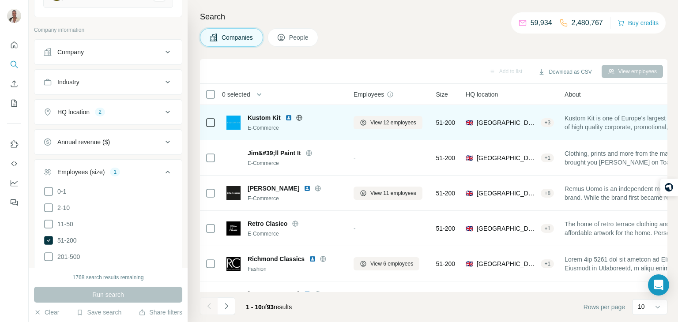
click at [606, 118] on span "Kustom Kit is one of Europe's largest suppliers of high quality corporate, prom…" at bounding box center [630, 123] width 131 height 18
click at [406, 119] on span "View 12 employees" at bounding box center [393, 123] width 46 height 8
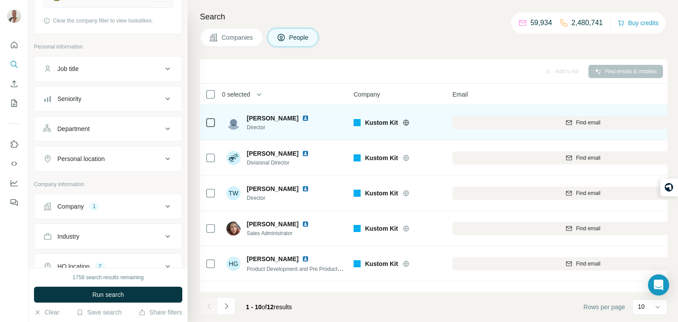
scroll to position [0, 24]
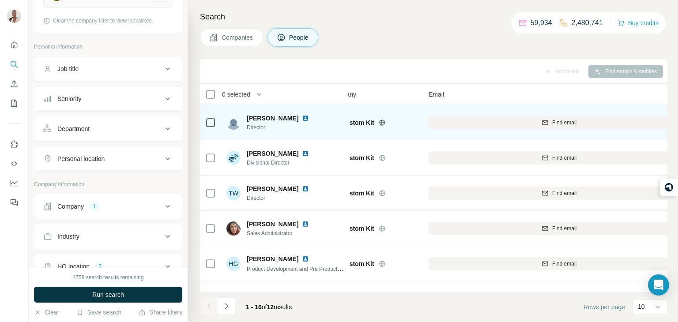
click at [379, 121] on icon at bounding box center [382, 122] width 7 height 7
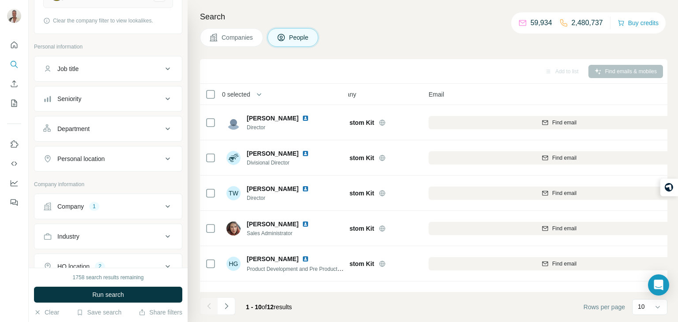
click at [221, 42] on button "Companies" at bounding box center [231, 37] width 63 height 19
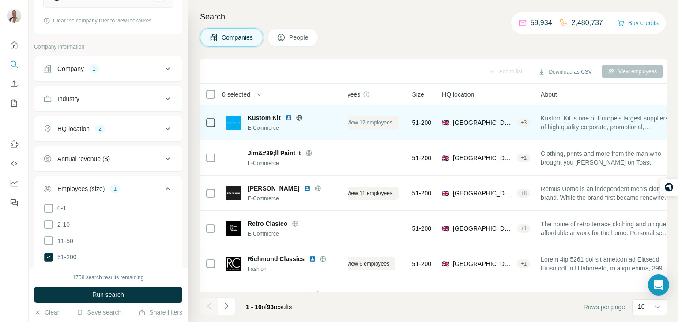
click at [384, 127] on button "View 12 employees" at bounding box center [364, 122] width 69 height 13
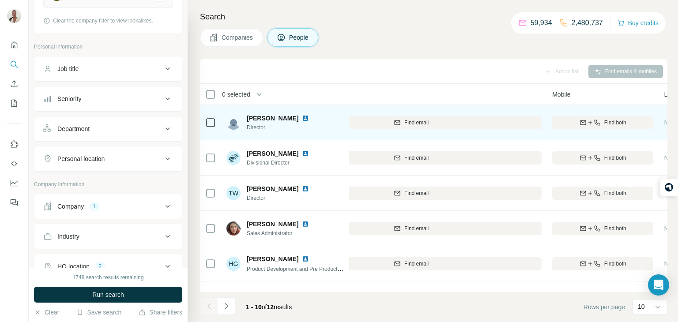
scroll to position [0, 219]
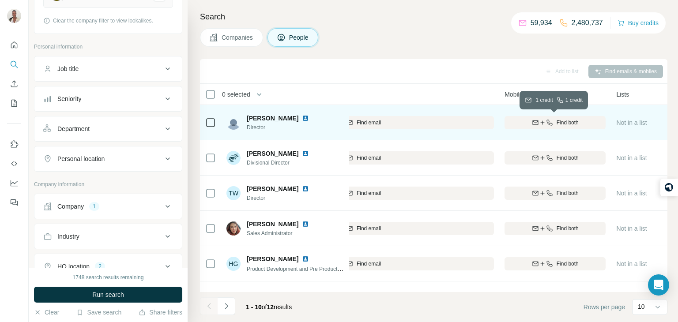
click at [558, 121] on span "Find both" at bounding box center [568, 123] width 22 height 8
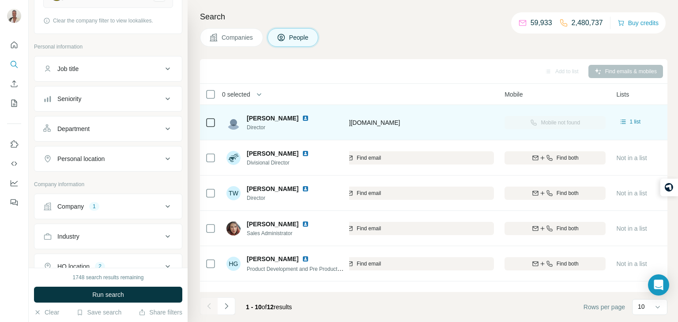
click at [234, 42] on button "Companies" at bounding box center [231, 37] width 63 height 19
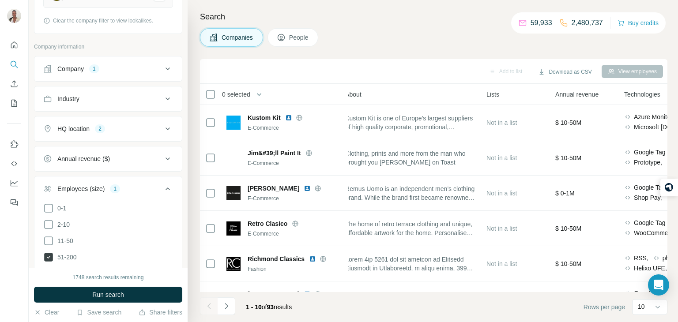
click at [47, 253] on icon at bounding box center [48, 257] width 9 height 9
click at [76, 289] on button "Run search" at bounding box center [108, 295] width 148 height 16
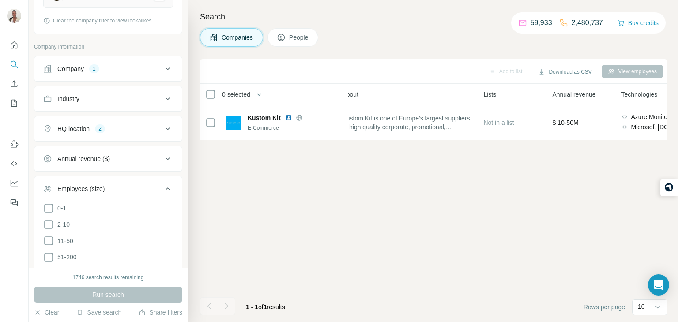
click at [114, 77] on button "Company 1" at bounding box center [107, 68] width 147 height 21
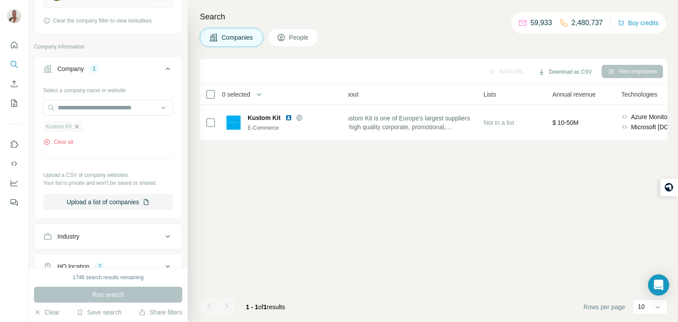
click at [75, 127] on icon "button" at bounding box center [76, 126] width 7 height 7
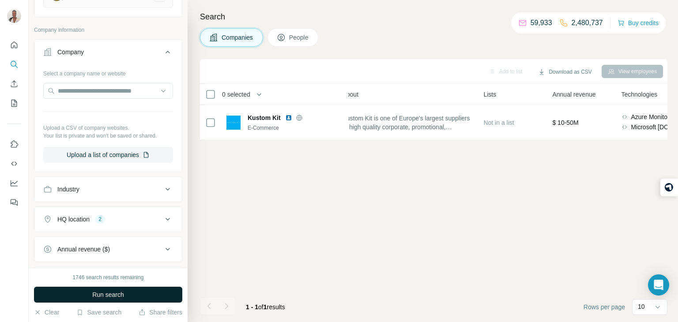
click at [92, 288] on button "Run search" at bounding box center [108, 295] width 148 height 16
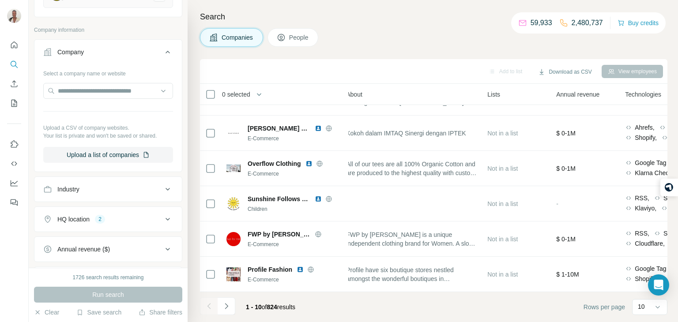
scroll to position [166, 218]
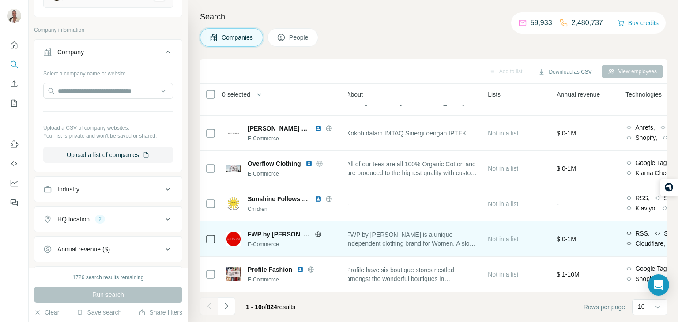
click at [315, 236] on icon at bounding box center [318, 234] width 7 height 7
click at [238, 238] on img at bounding box center [233, 239] width 14 height 14
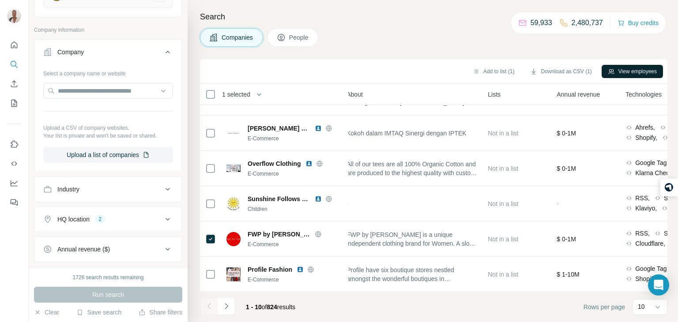
click at [615, 72] on button "View employees" at bounding box center [632, 71] width 61 height 13
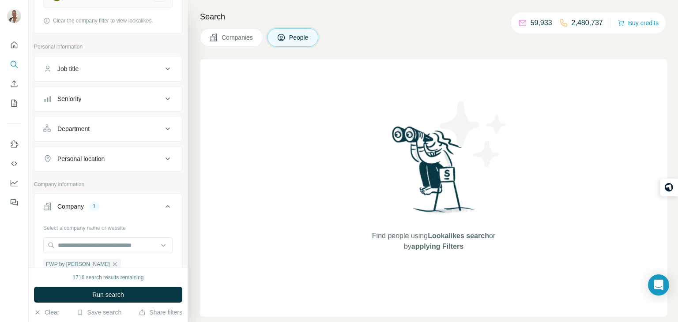
click at [241, 35] on span "Companies" at bounding box center [238, 37] width 32 height 9
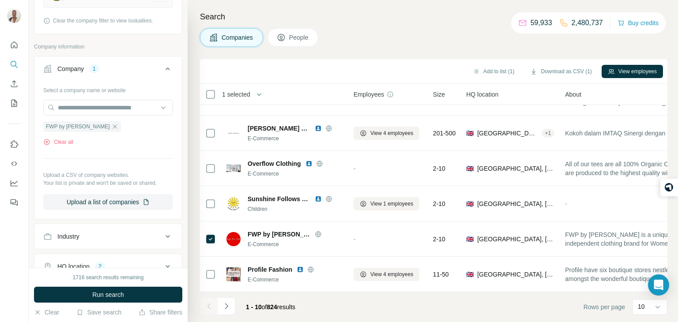
scroll to position [166, 0]
click at [231, 309] on button "Navigate to next page" at bounding box center [227, 306] width 18 height 18
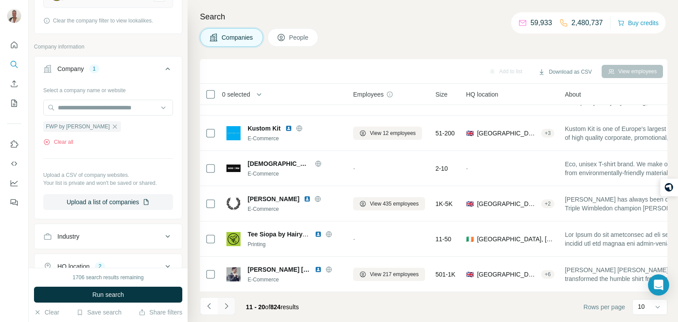
click at [227, 305] on icon "Navigate to next page" at bounding box center [226, 306] width 3 height 6
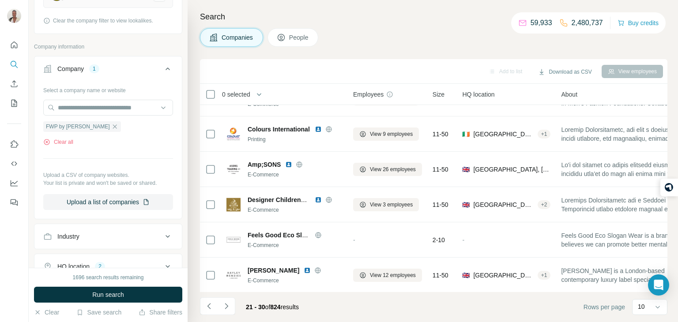
scroll to position [165, 0]
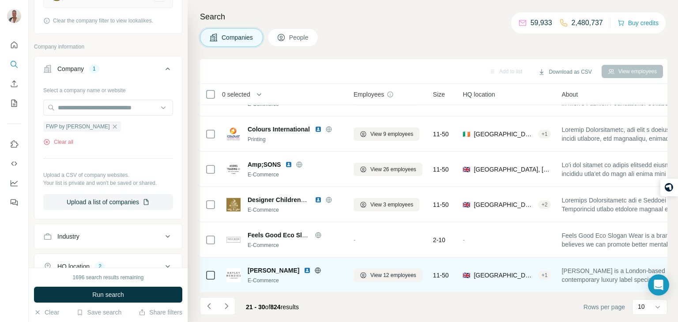
click at [620, 274] on span "Hayley Menzies is a London-based contemporary luxury label specialising in silk…" at bounding box center [626, 276] width 131 height 18
click at [392, 271] on span "View 12 employees" at bounding box center [393, 275] width 46 height 8
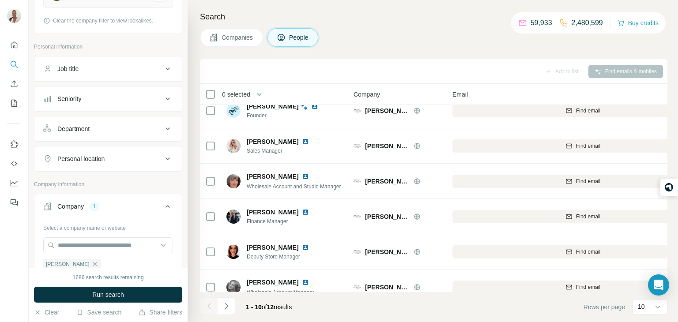
scroll to position [0, 0]
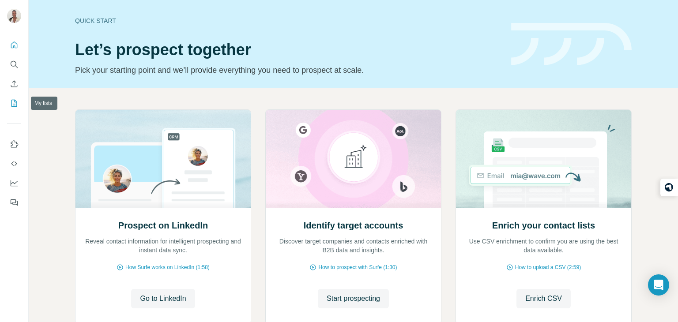
click at [16, 107] on icon "My lists" at bounding box center [14, 103] width 9 height 9
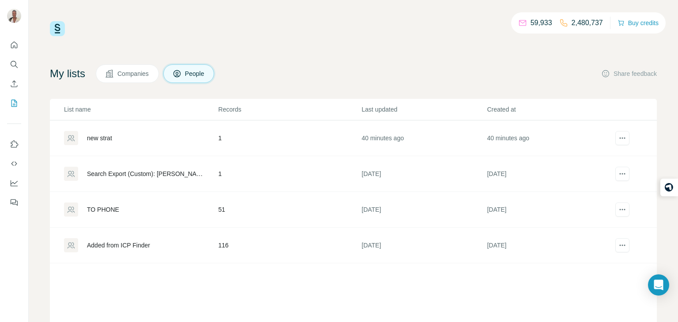
click at [145, 139] on div "new strat" at bounding box center [141, 138] width 154 height 14
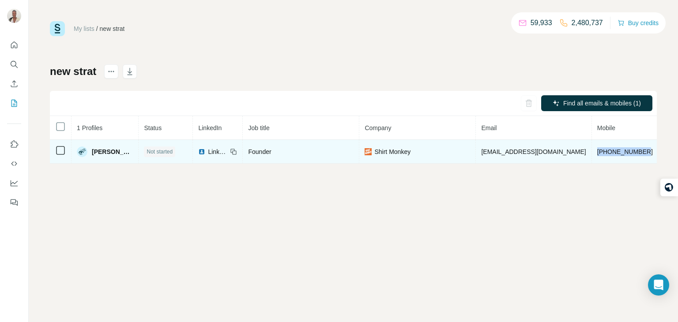
drag, startPoint x: 645, startPoint y: 151, endPoint x: 594, endPoint y: 150, distance: 51.2
click at [594, 150] on td "+447713248923" at bounding box center [625, 152] width 67 height 24
copy span "+447713248923"
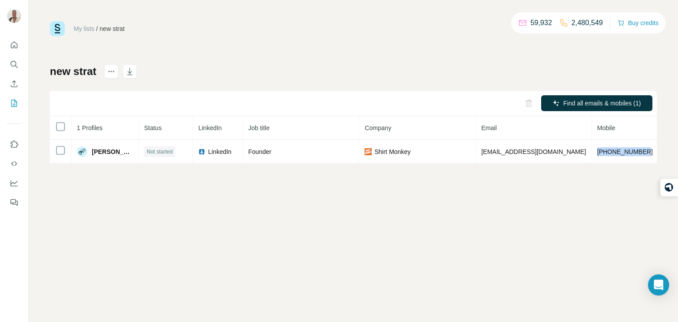
click at [464, 203] on div "My lists / new strat 59,932 2,480,549 Buy credits new strat Find all emails & m…" at bounding box center [353, 161] width 649 height 322
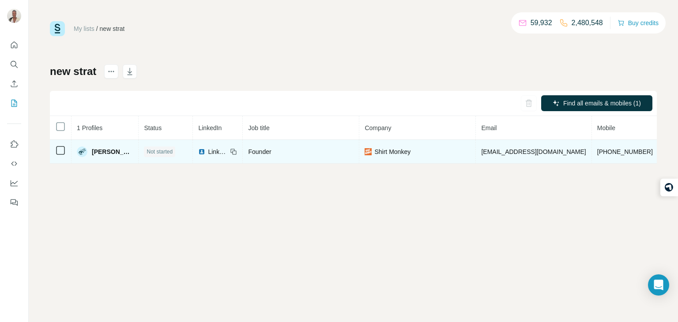
click at [218, 153] on span "LinkedIn" at bounding box center [217, 151] width 19 height 9
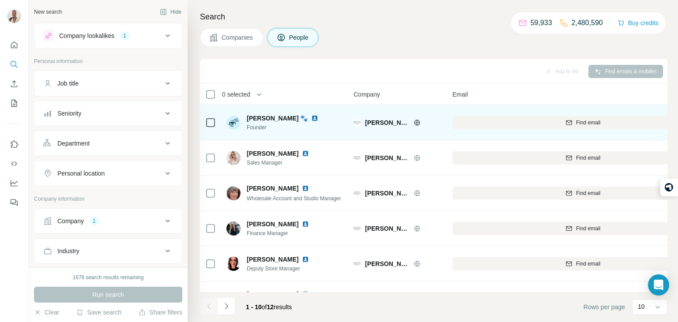
click at [571, 136] on td "Find email" at bounding box center [582, 122] width 271 height 35
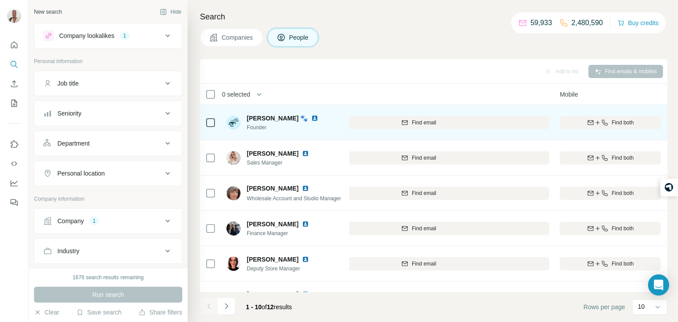
scroll to position [0, 177]
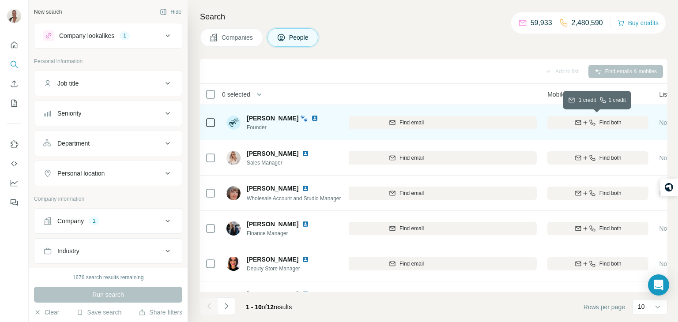
click at [614, 124] on span "Find both" at bounding box center [610, 123] width 22 height 8
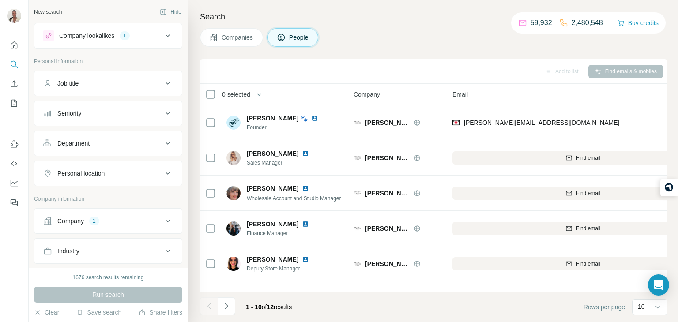
scroll to position [0, 177]
